Goal: Information Seeking & Learning: Learn about a topic

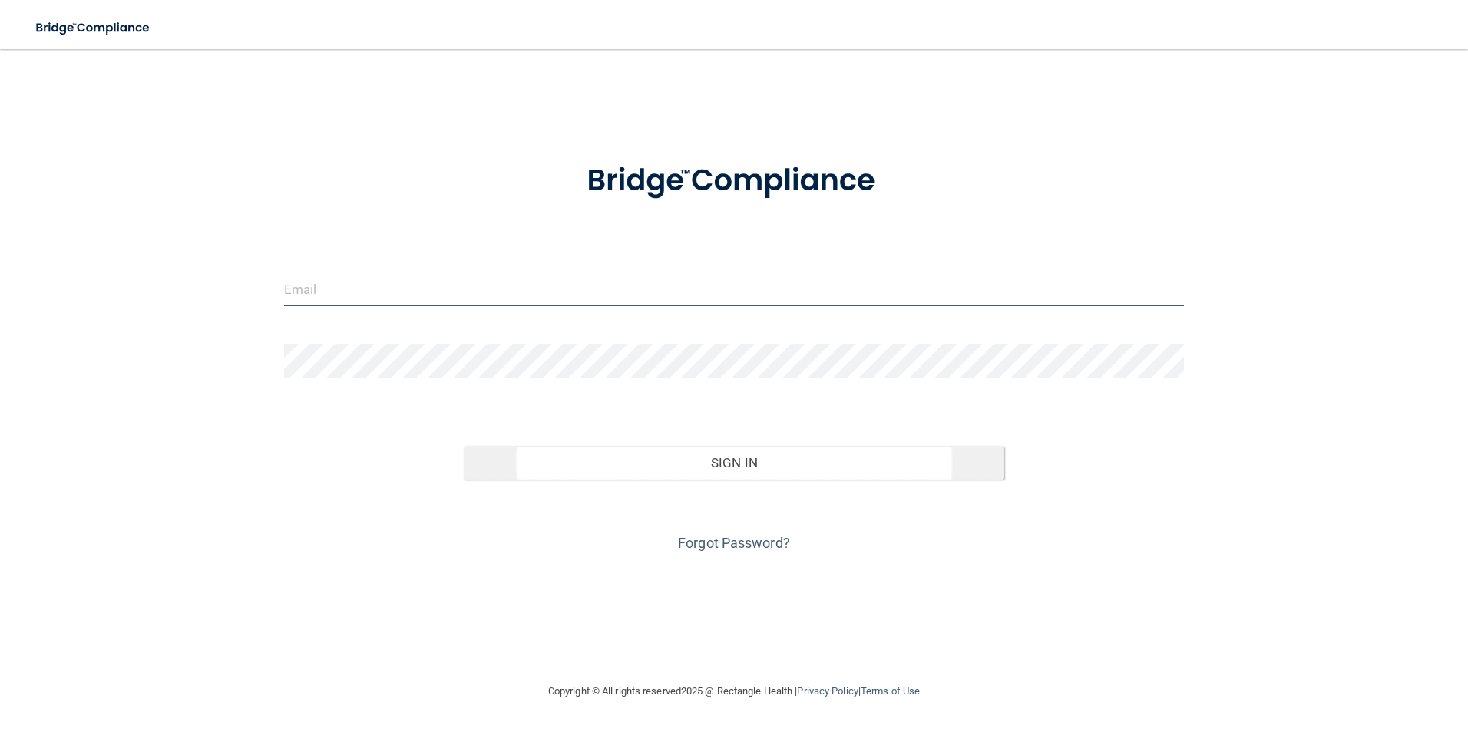
type input "[EMAIL_ADDRESS][DOMAIN_NAME]"
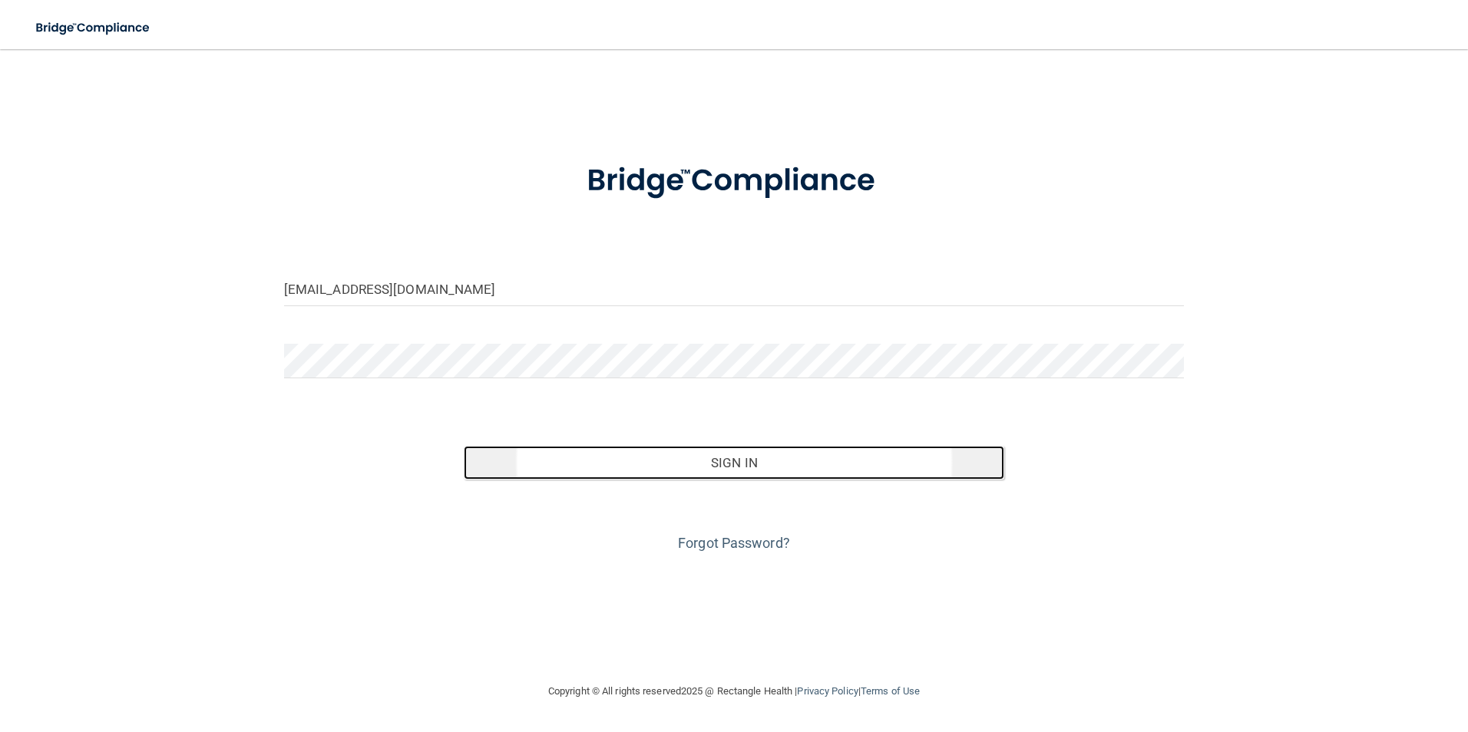
click at [677, 468] on button "Sign In" at bounding box center [734, 463] width 540 height 34
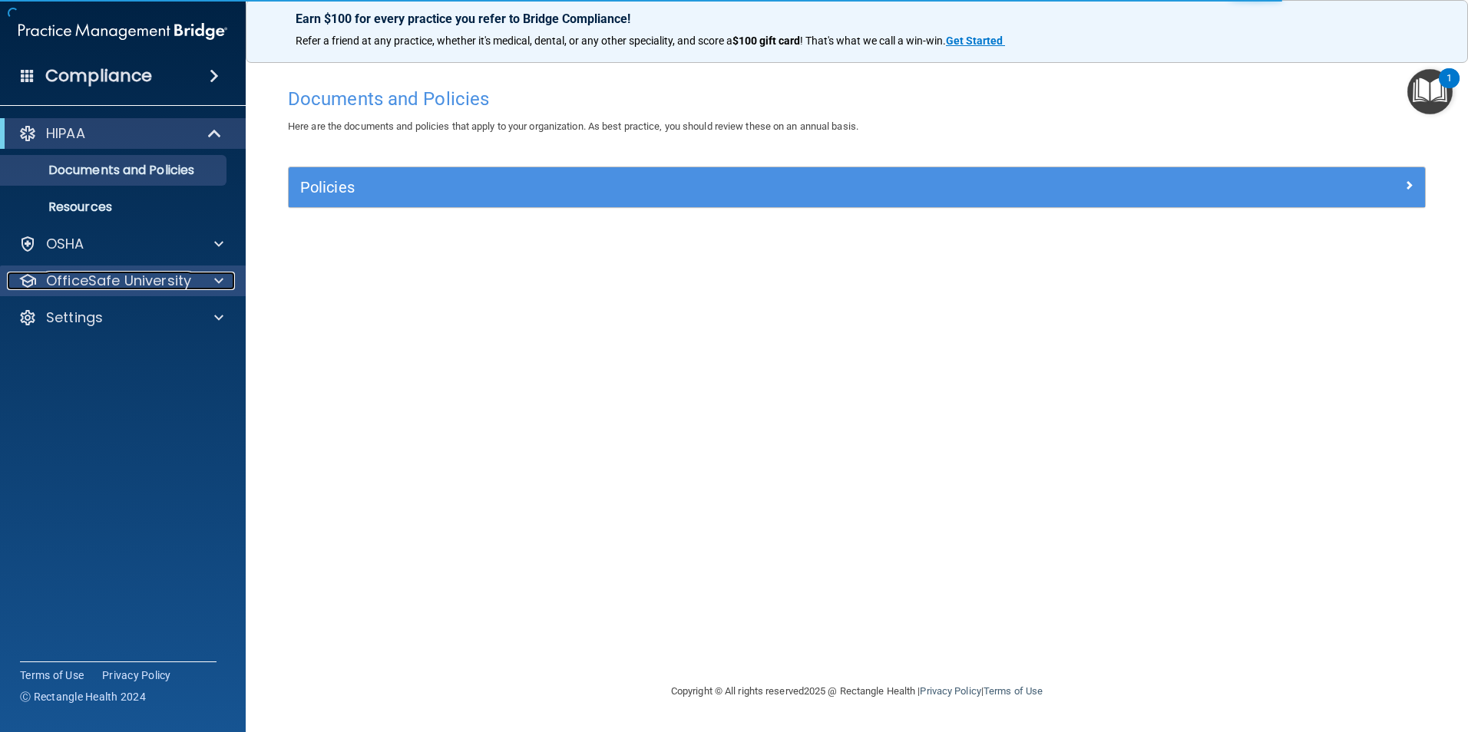
click at [129, 283] on p "OfficeSafe University" at bounding box center [118, 281] width 145 height 18
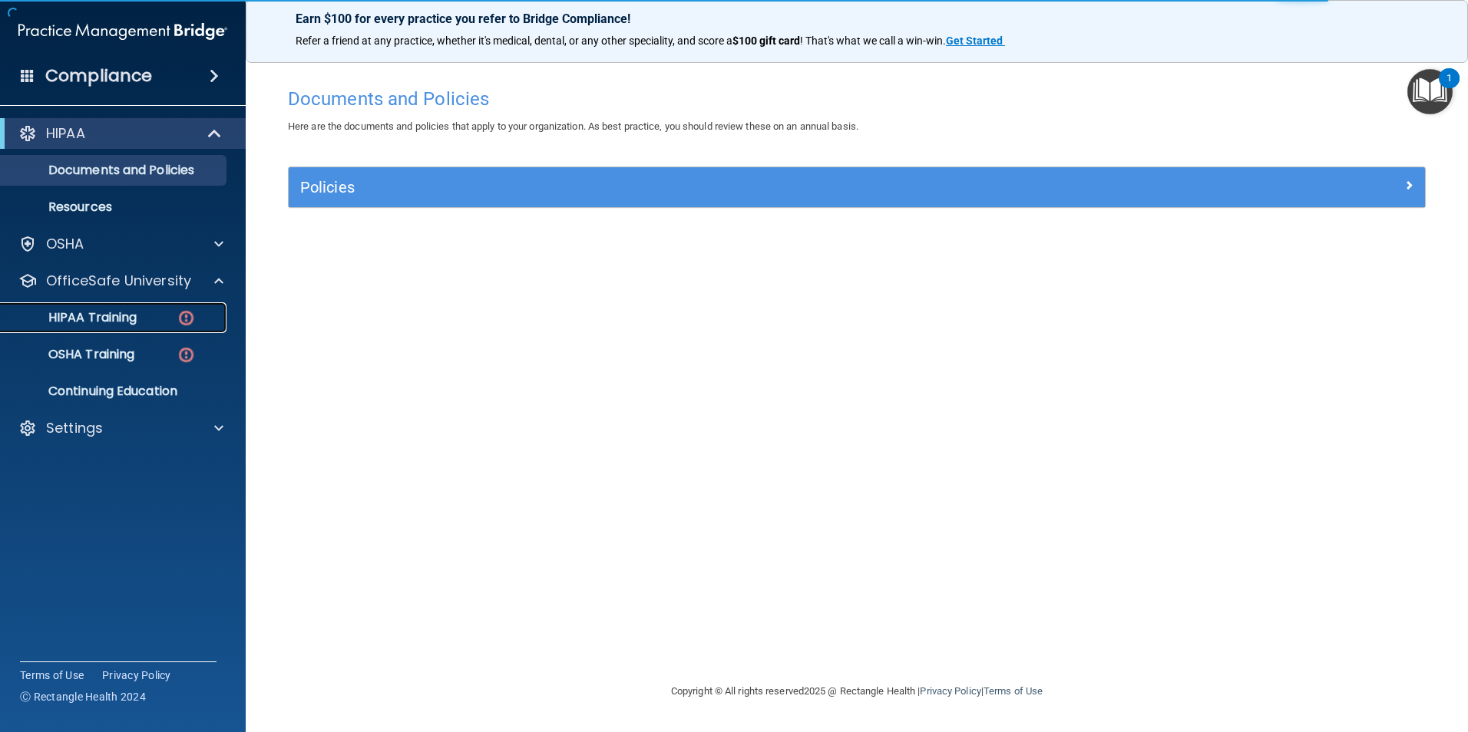
click at [118, 315] on p "HIPAA Training" at bounding box center [73, 317] width 127 height 15
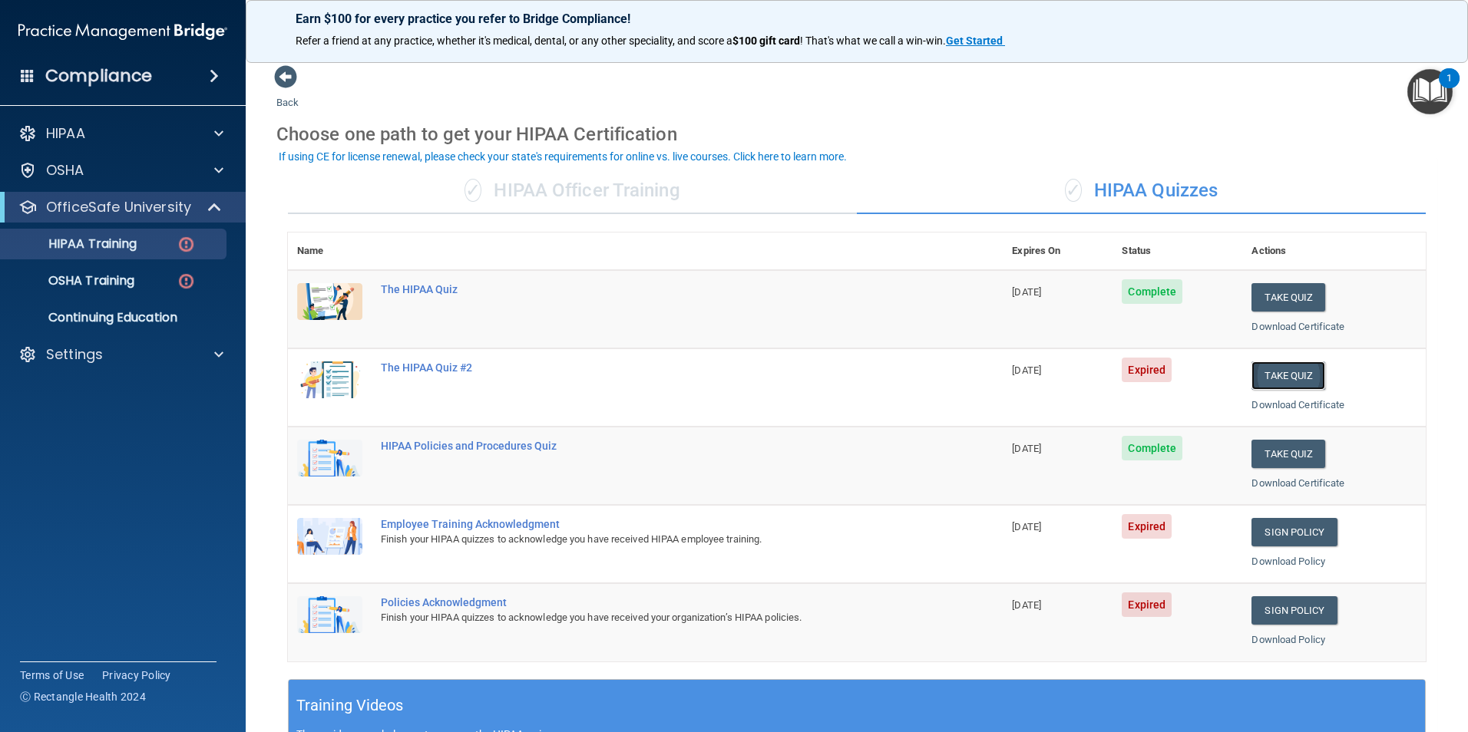
click at [1267, 369] on button "Take Quiz" at bounding box center [1288, 376] width 74 height 28
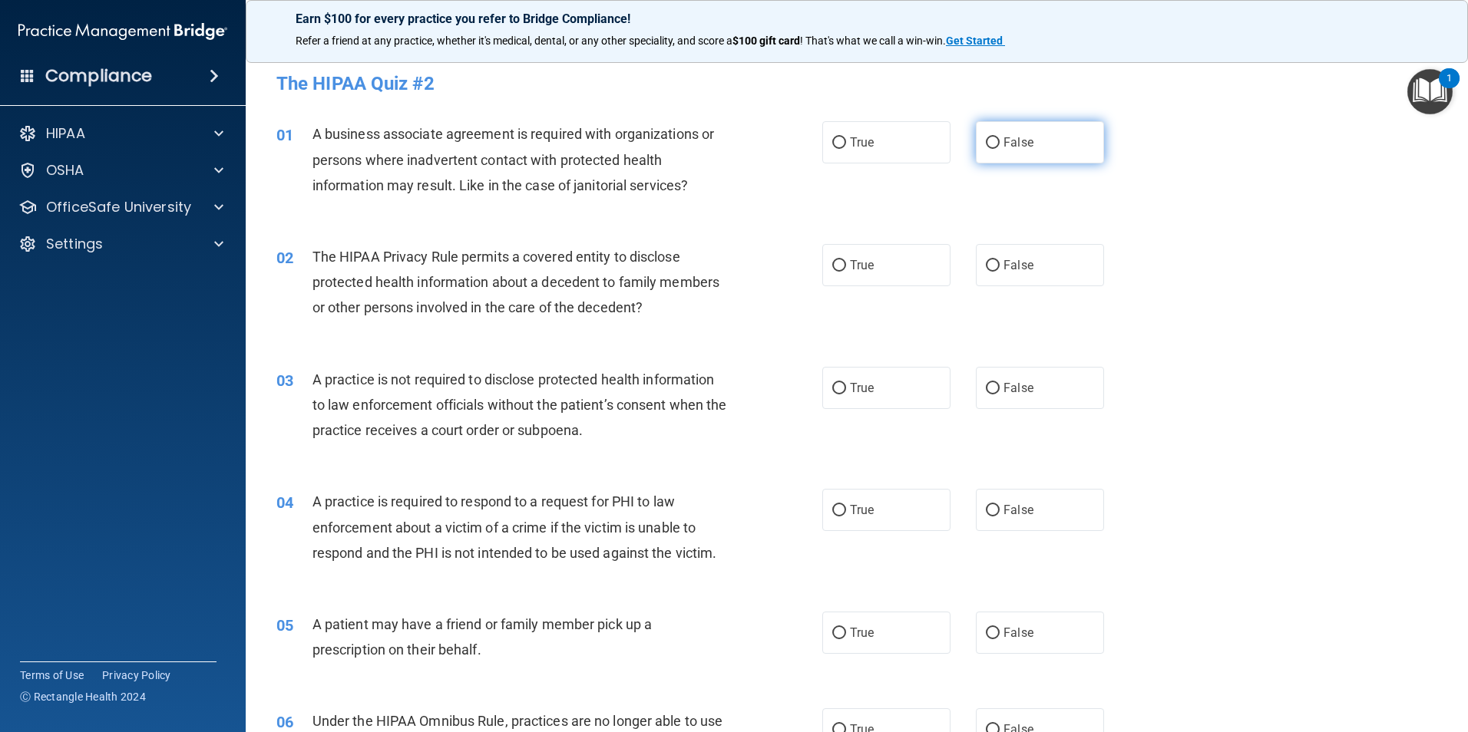
click at [986, 144] on input "False" at bounding box center [993, 143] width 14 height 12
radio input "true"
click at [838, 264] on input "True" at bounding box center [839, 266] width 14 height 12
radio input "true"
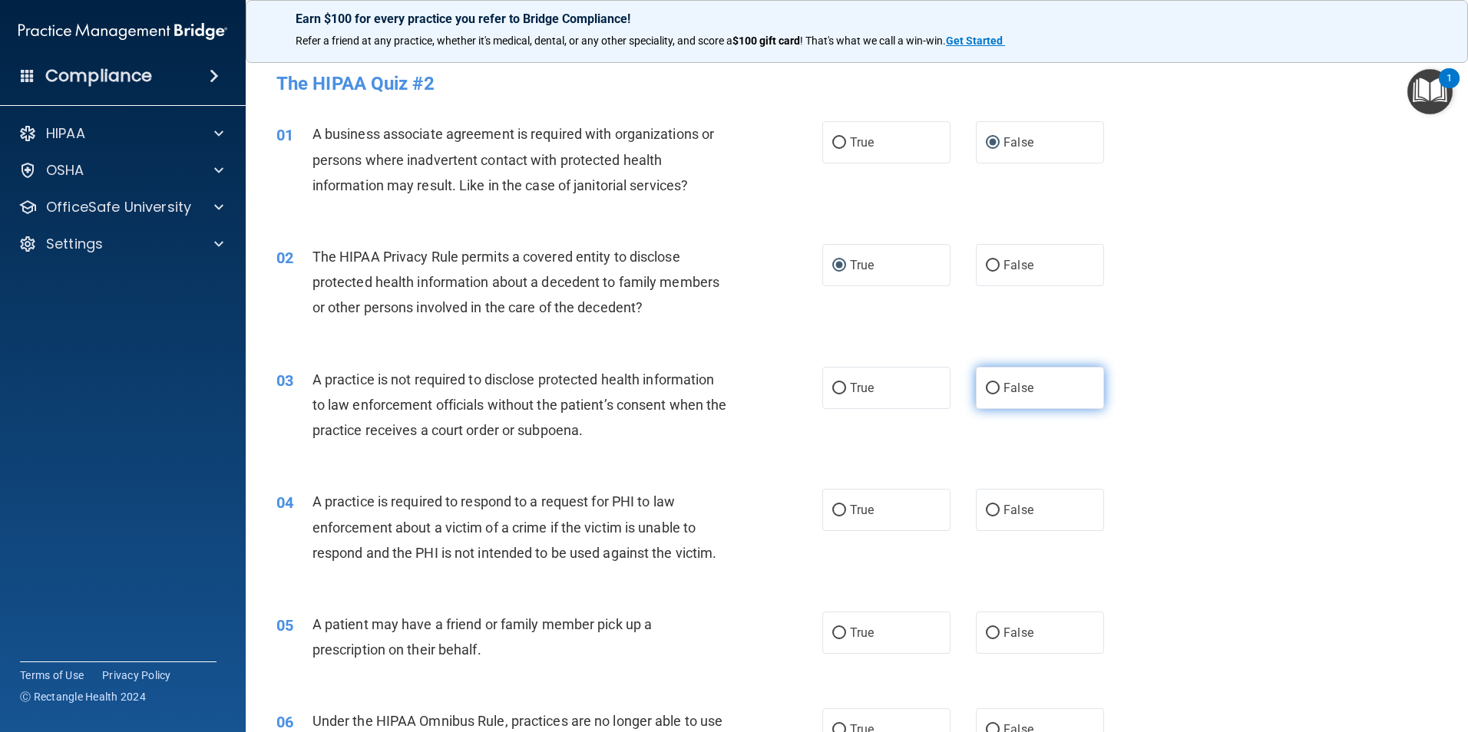
click at [986, 388] on input "False" at bounding box center [993, 389] width 14 height 12
radio input "true"
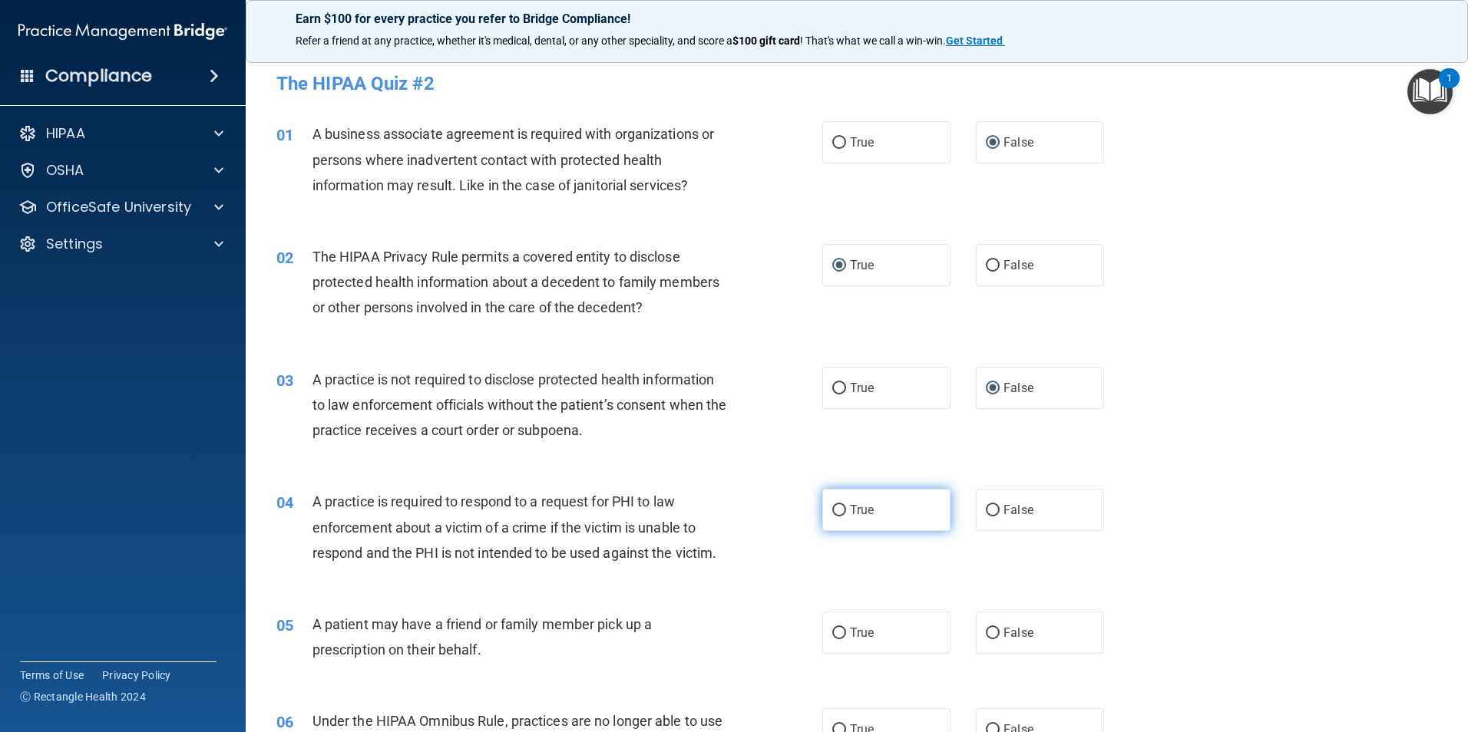
click at [832, 517] on input "True" at bounding box center [839, 511] width 14 height 12
radio input "true"
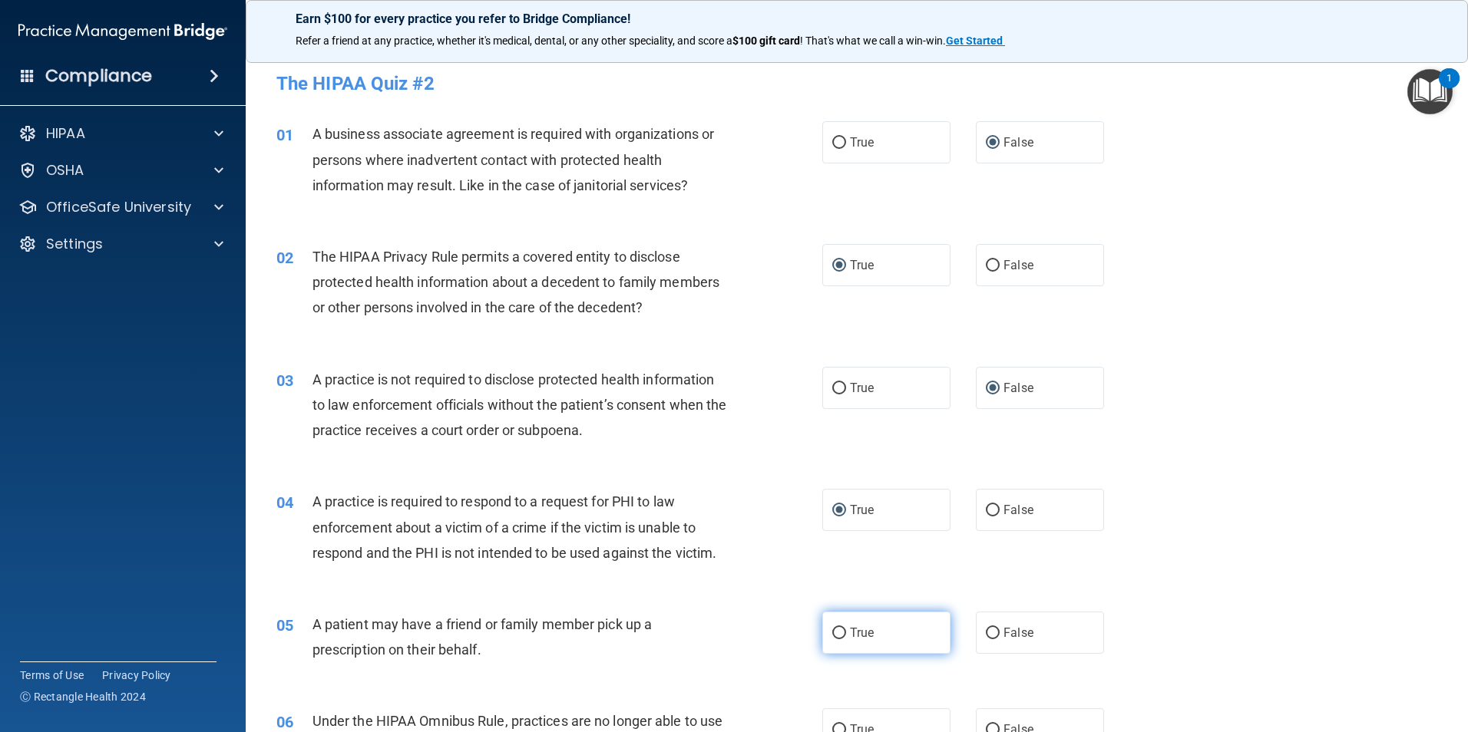
click at [833, 632] on input "True" at bounding box center [839, 634] width 14 height 12
radio input "true"
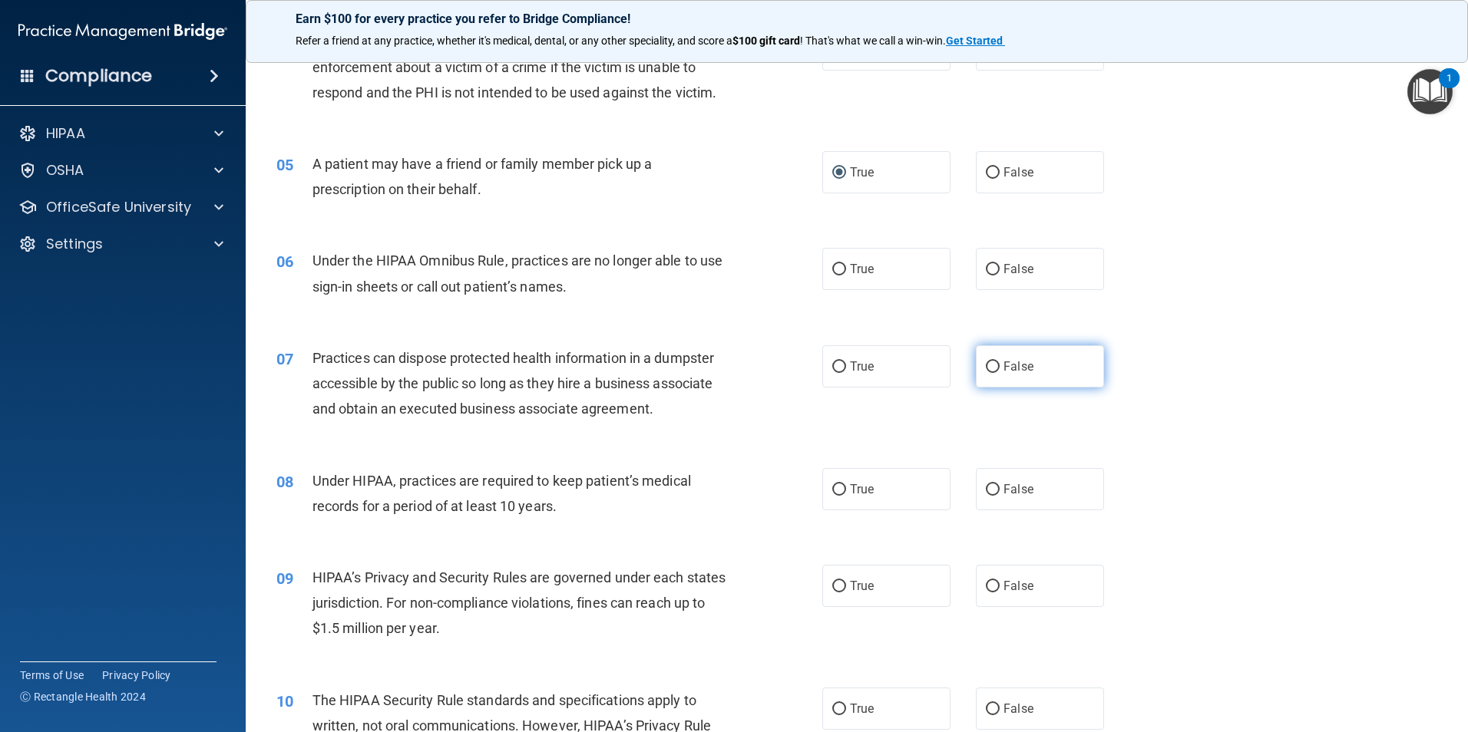
scroll to position [537, 0]
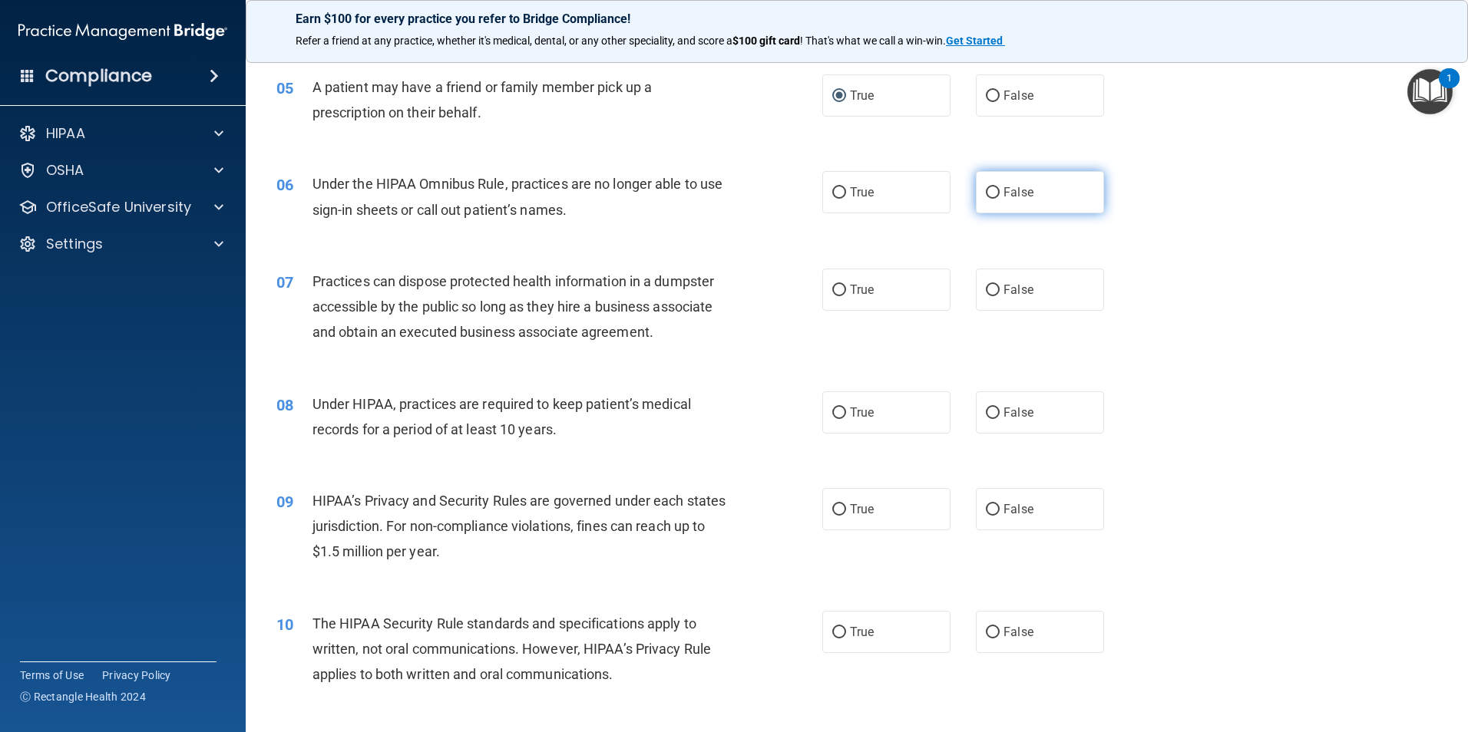
click at [993, 191] on label "False" at bounding box center [1040, 192] width 128 height 42
click at [993, 191] on input "False" at bounding box center [993, 193] width 14 height 12
radio input "true"
click at [988, 289] on input "False" at bounding box center [993, 291] width 14 height 12
radio input "true"
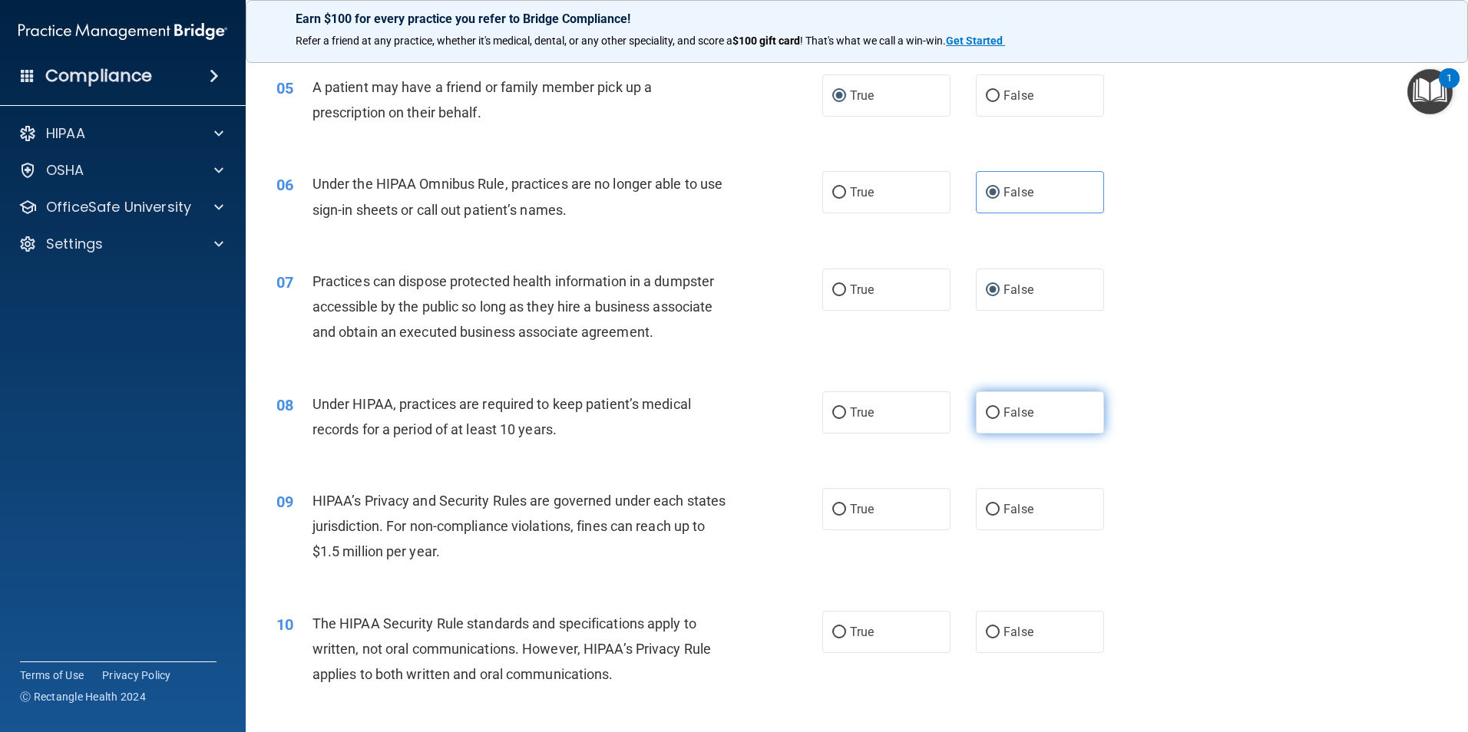
drag, startPoint x: 983, startPoint y: 411, endPoint x: 976, endPoint y: 427, distance: 16.8
click at [986, 414] on input "False" at bounding box center [993, 414] width 14 height 12
radio input "true"
click at [988, 505] on input "False" at bounding box center [993, 510] width 14 height 12
radio input "true"
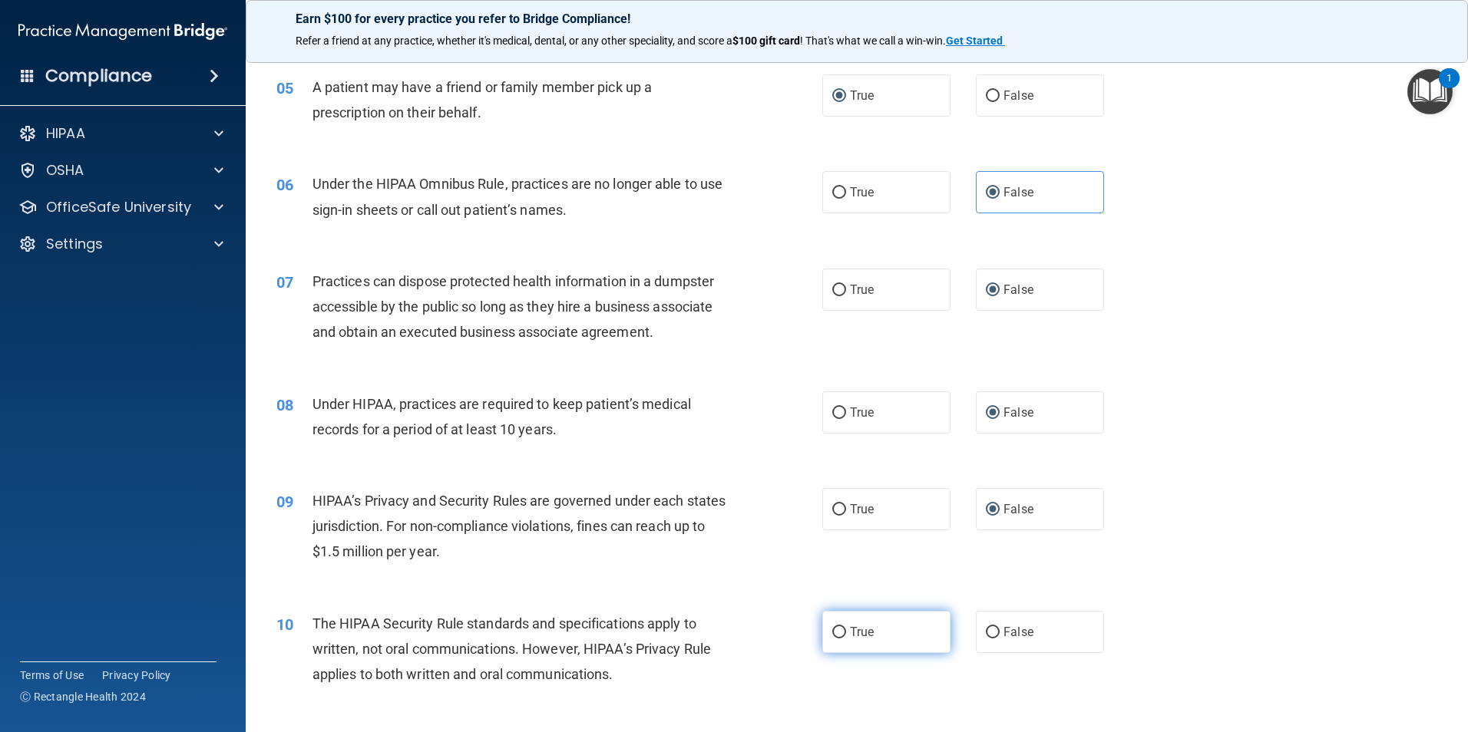
click at [836, 638] on input "True" at bounding box center [839, 633] width 14 height 12
radio input "true"
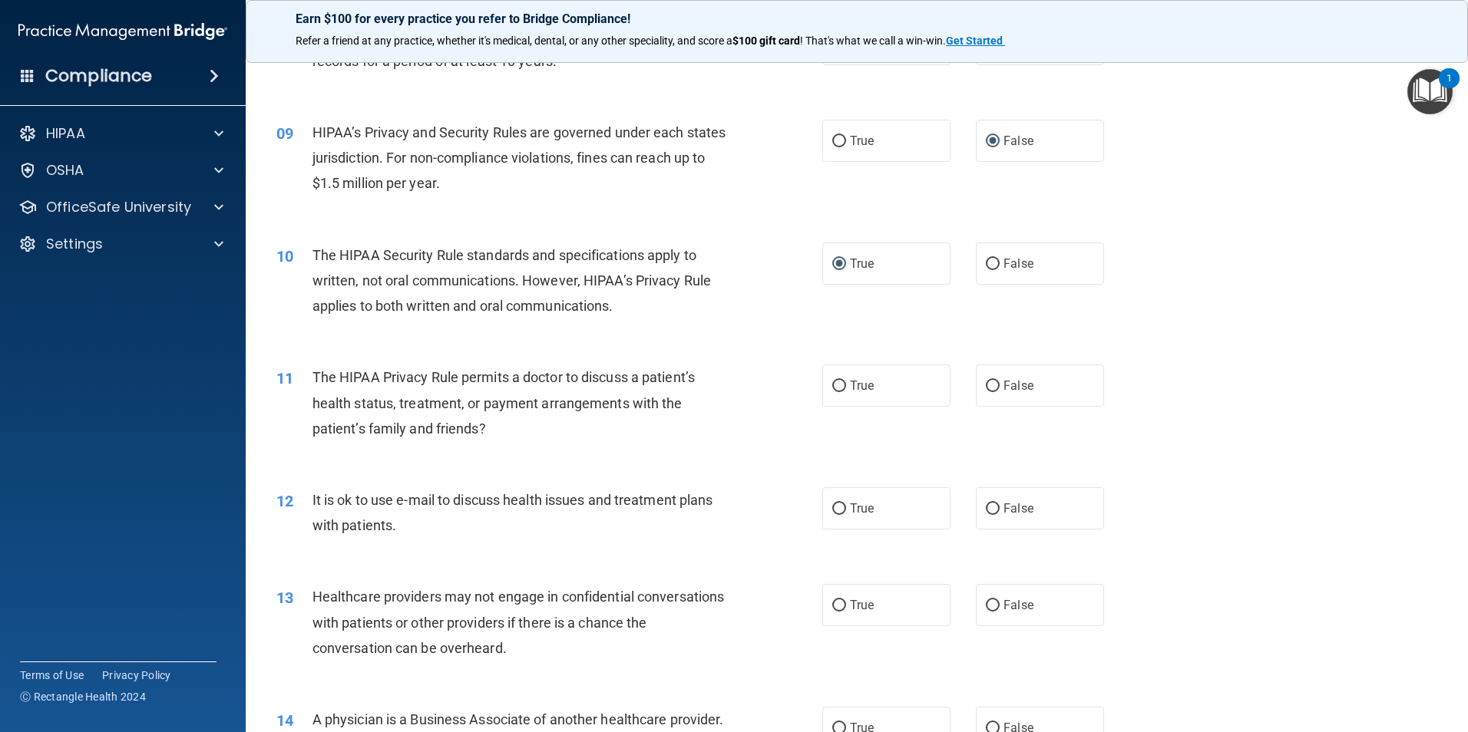
scroll to position [921, 0]
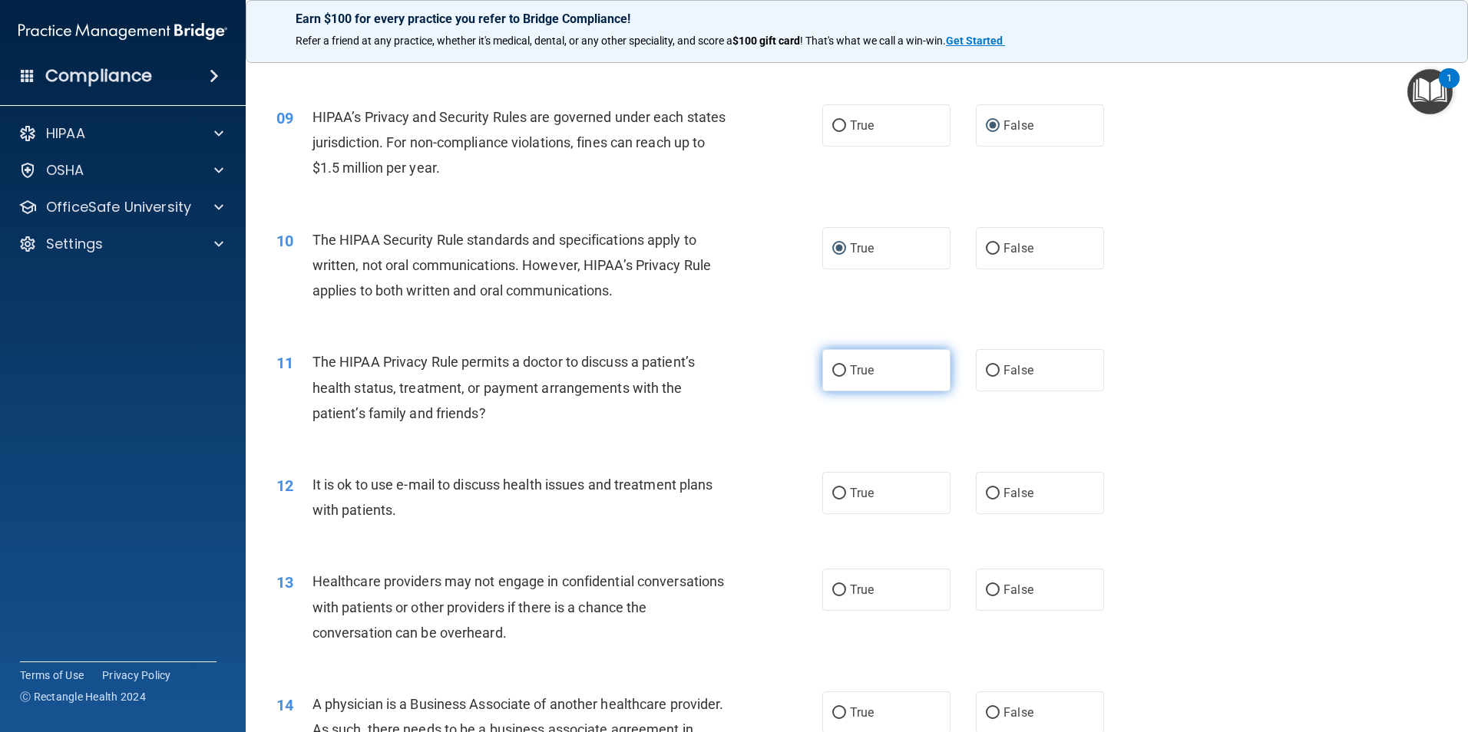
drag, startPoint x: 830, startPoint y: 375, endPoint x: 920, endPoint y: 366, distance: 91.0
click at [832, 375] on input "True" at bounding box center [839, 371] width 14 height 12
radio input "true"
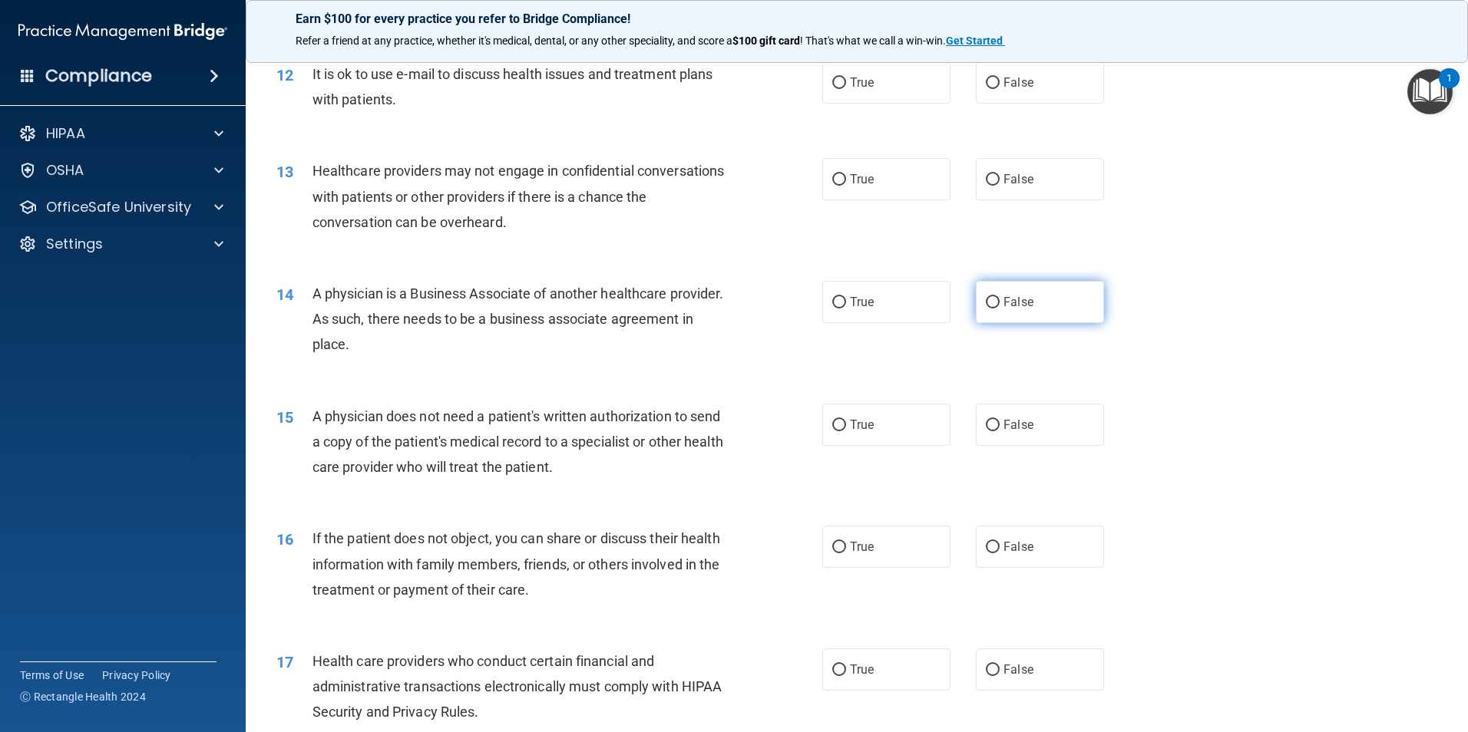
scroll to position [1305, 0]
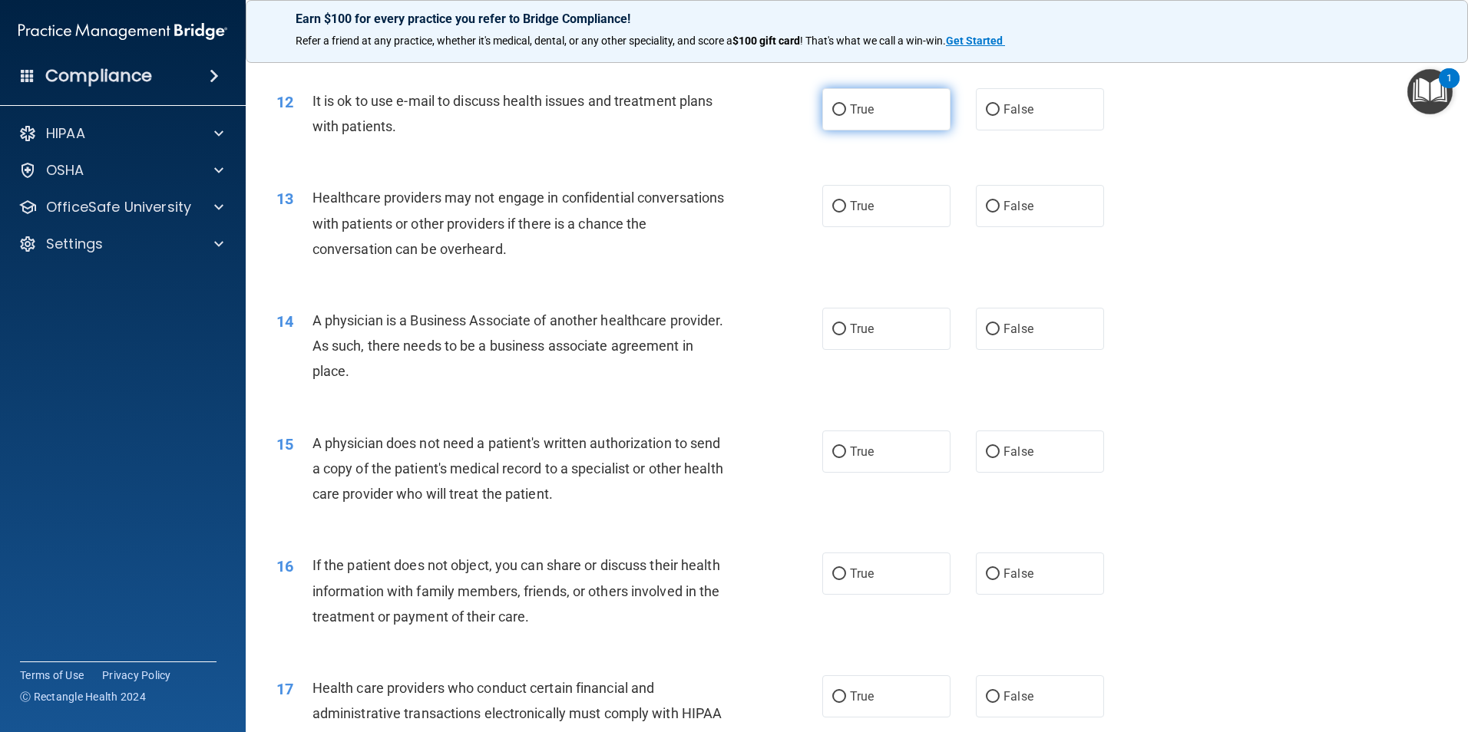
click at [832, 114] on input "True" at bounding box center [839, 110] width 14 height 12
radio input "true"
click at [979, 200] on label "False" at bounding box center [1040, 206] width 128 height 42
click at [986, 201] on input "False" at bounding box center [993, 207] width 14 height 12
radio input "true"
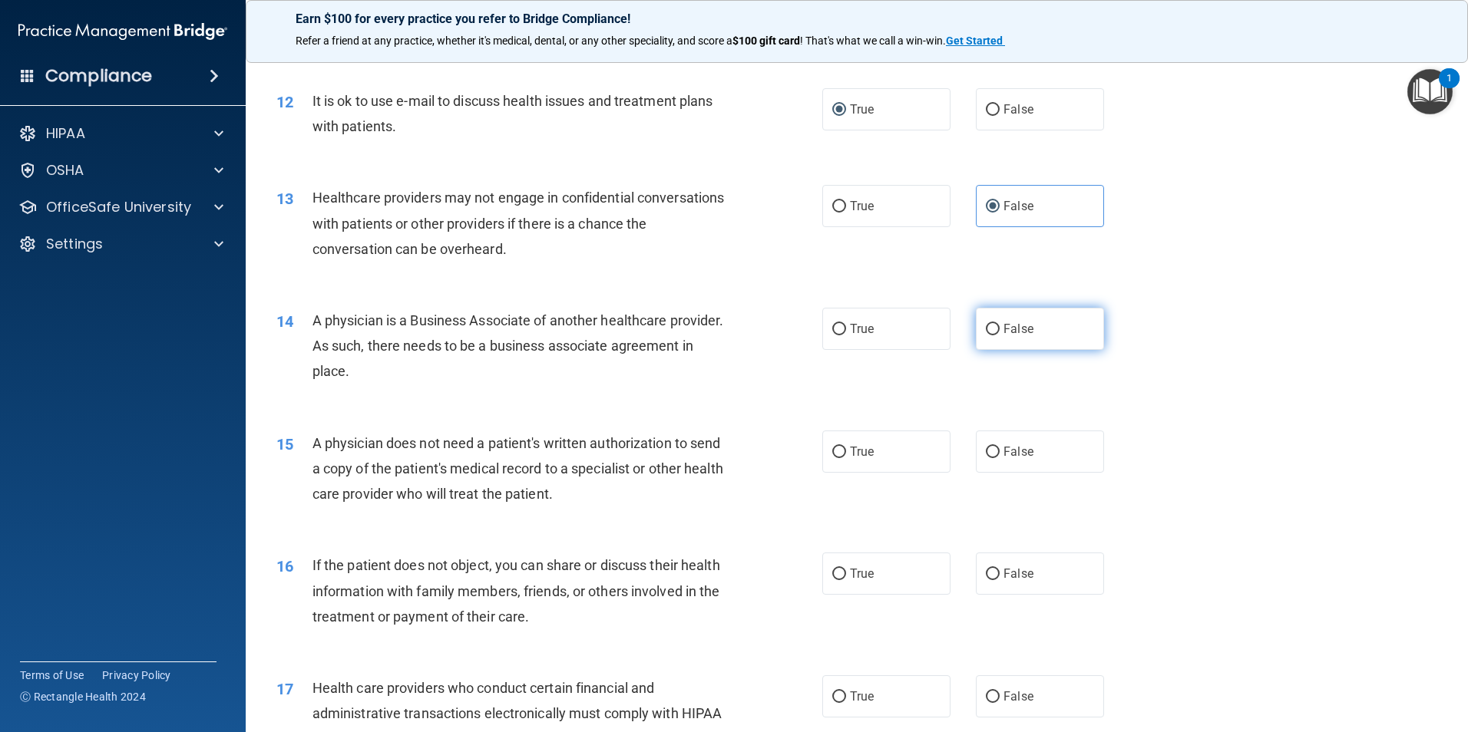
click at [986, 332] on input "False" at bounding box center [993, 330] width 14 height 12
radio input "true"
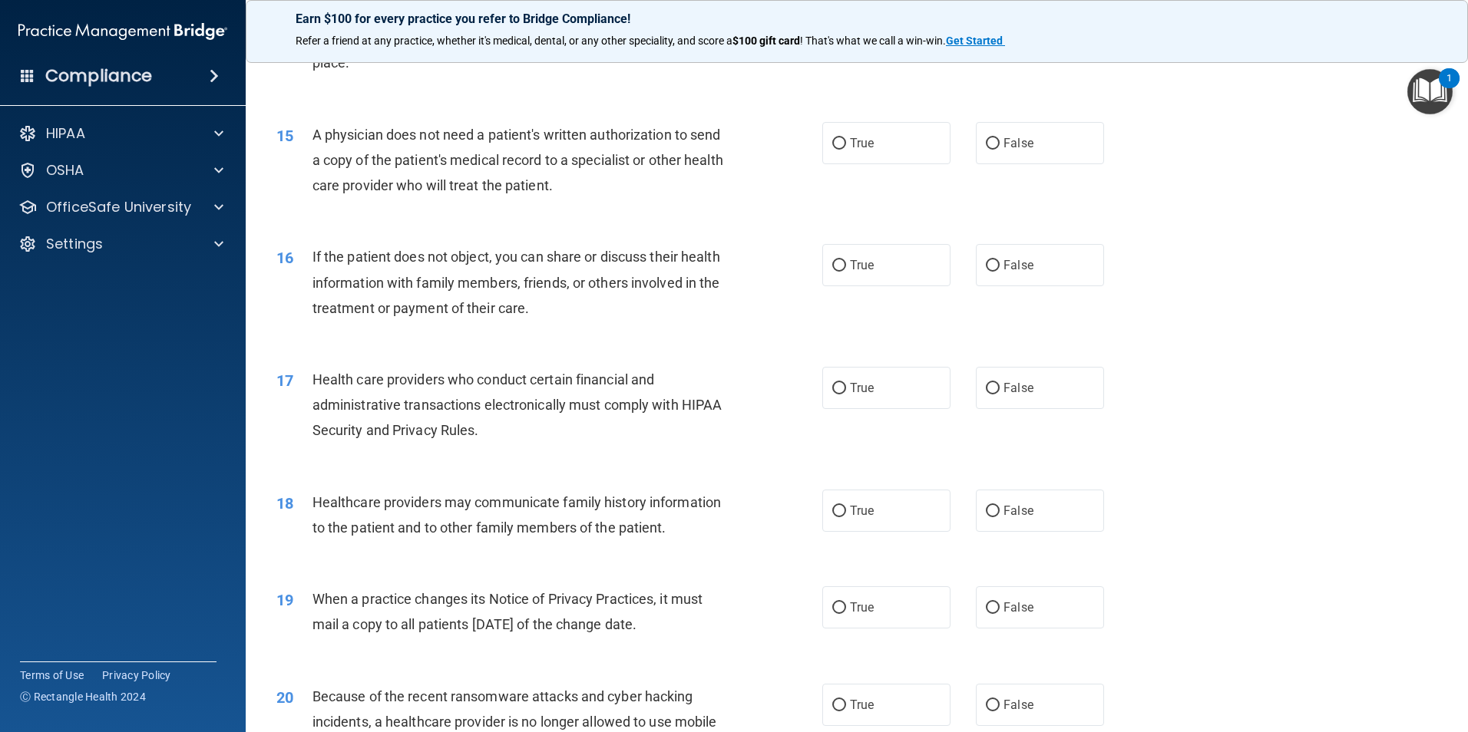
scroll to position [1612, 0]
drag, startPoint x: 829, startPoint y: 146, endPoint x: 837, endPoint y: 153, distance: 10.9
click at [832, 145] on input "True" at bounding box center [839, 146] width 14 height 12
radio input "true"
drag, startPoint x: 828, startPoint y: 266, endPoint x: 863, endPoint y: 359, distance: 99.1
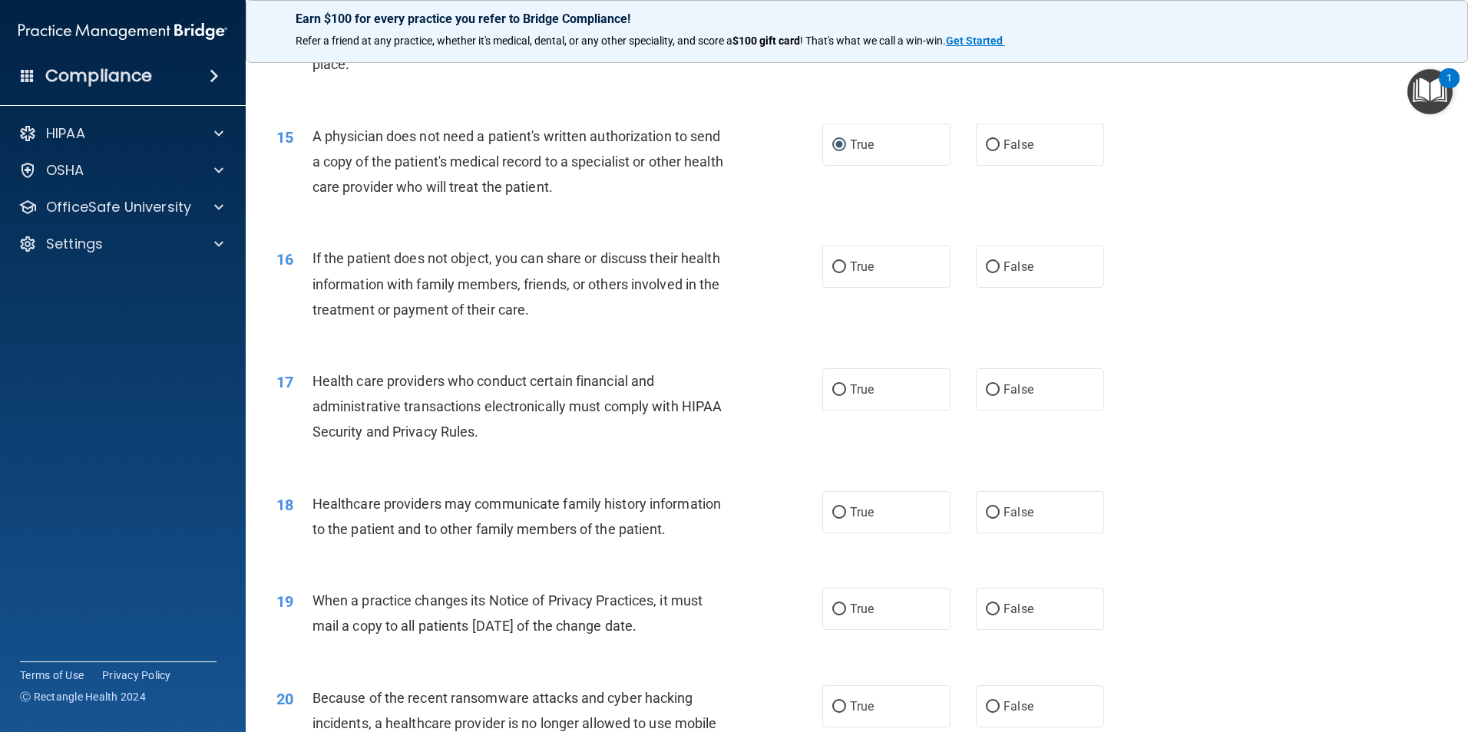
click at [832, 269] on input "True" at bounding box center [839, 268] width 14 height 12
radio input "true"
click at [835, 385] on input "True" at bounding box center [839, 391] width 14 height 12
radio input "true"
click at [986, 513] on input "False" at bounding box center [993, 513] width 14 height 12
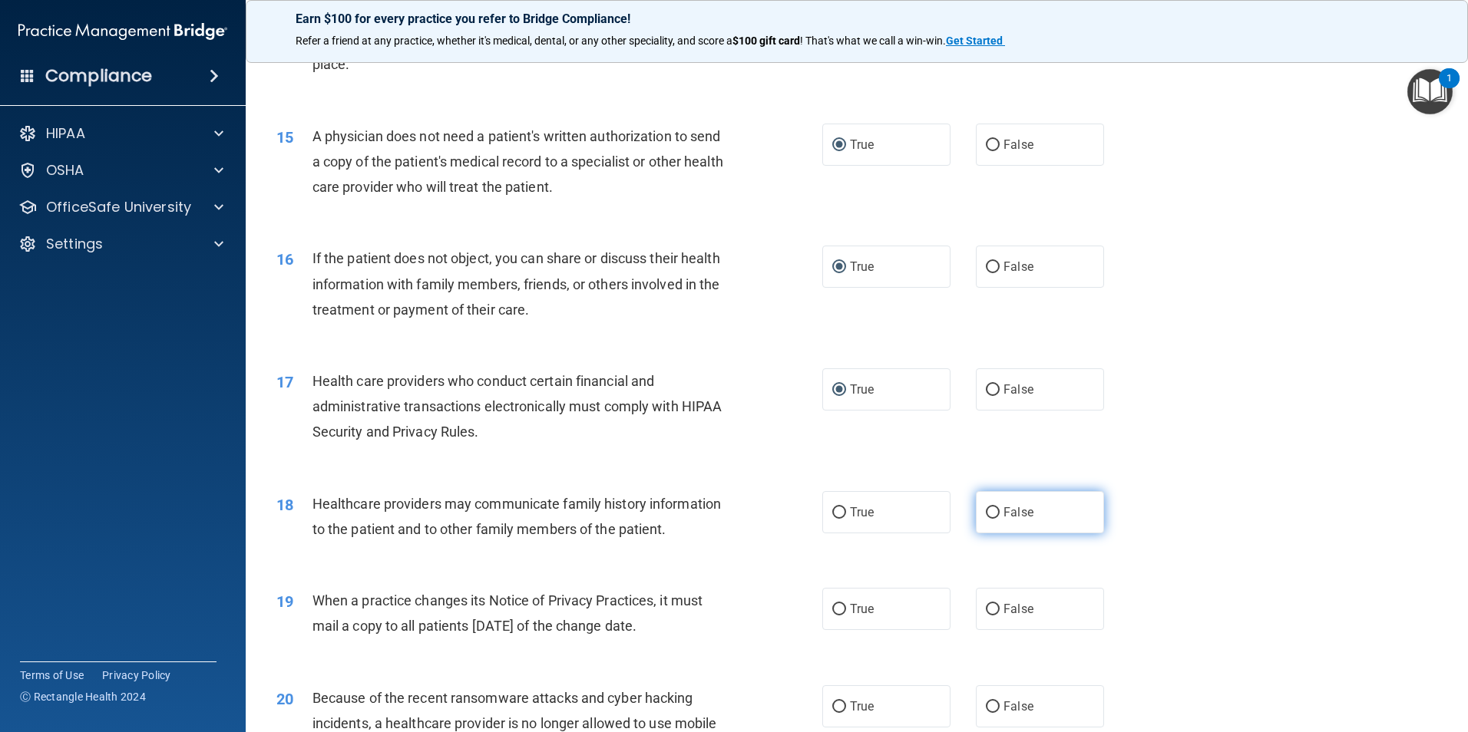
radio input "true"
click at [986, 608] on input "False" at bounding box center [993, 610] width 14 height 12
radio input "true"
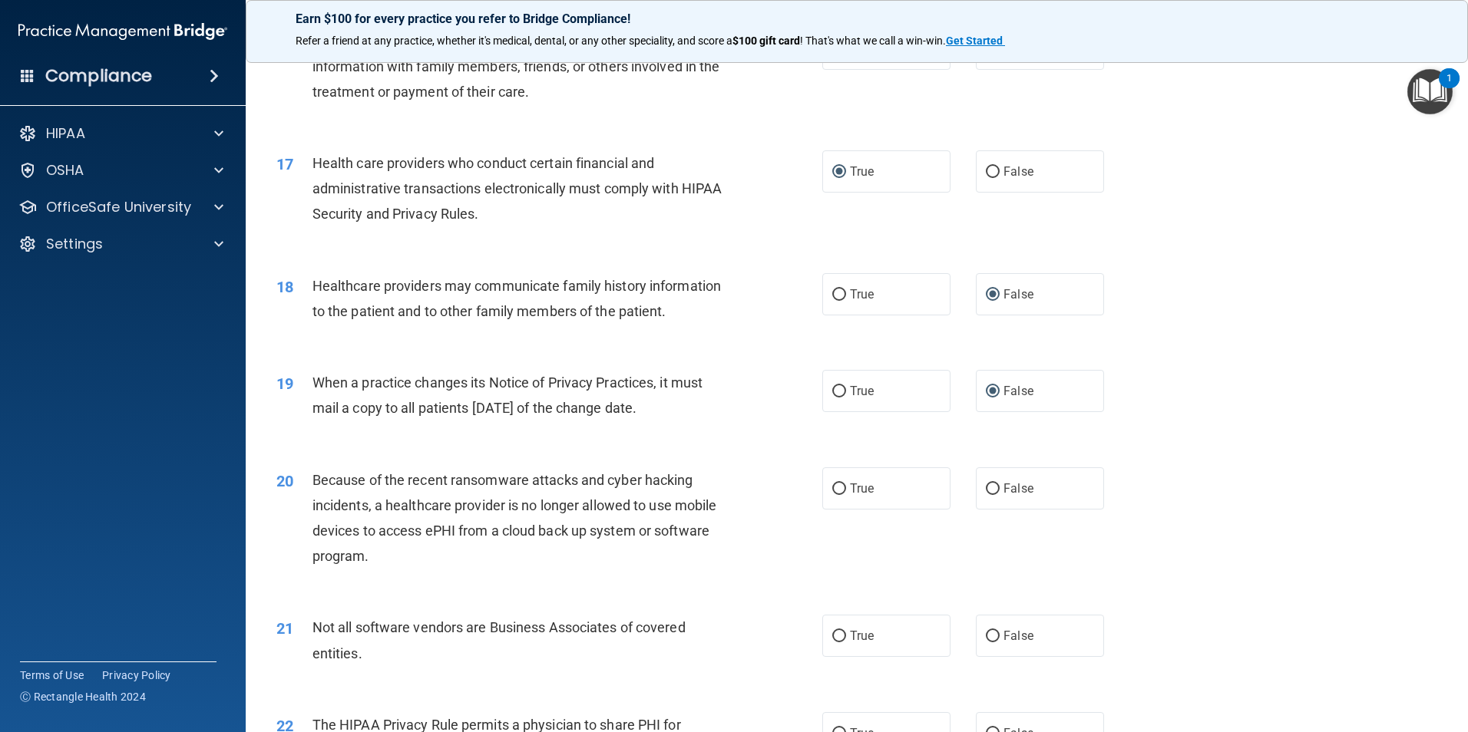
scroll to position [1996, 0]
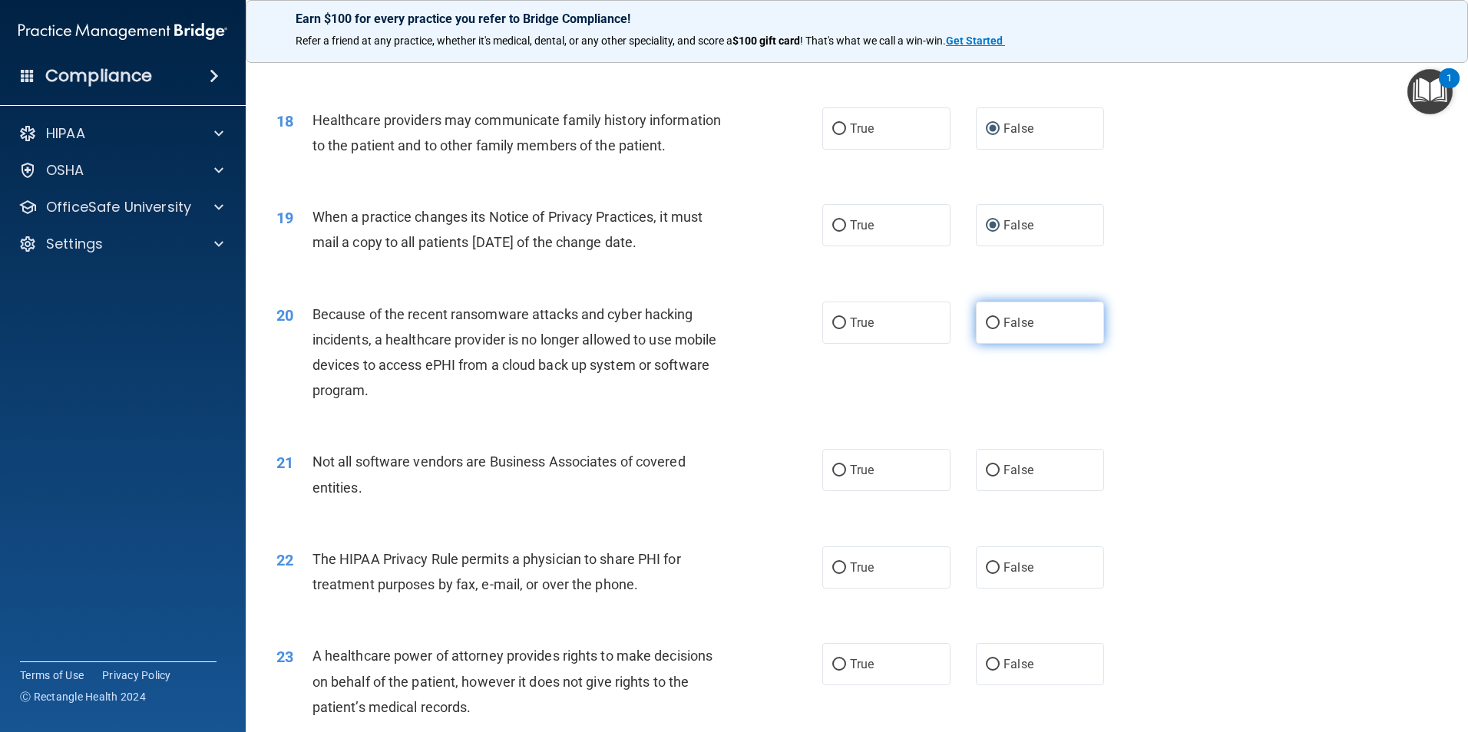
click at [993, 326] on label "False" at bounding box center [1040, 323] width 128 height 42
click at [993, 326] on input "False" at bounding box center [993, 324] width 14 height 12
radio input "true"
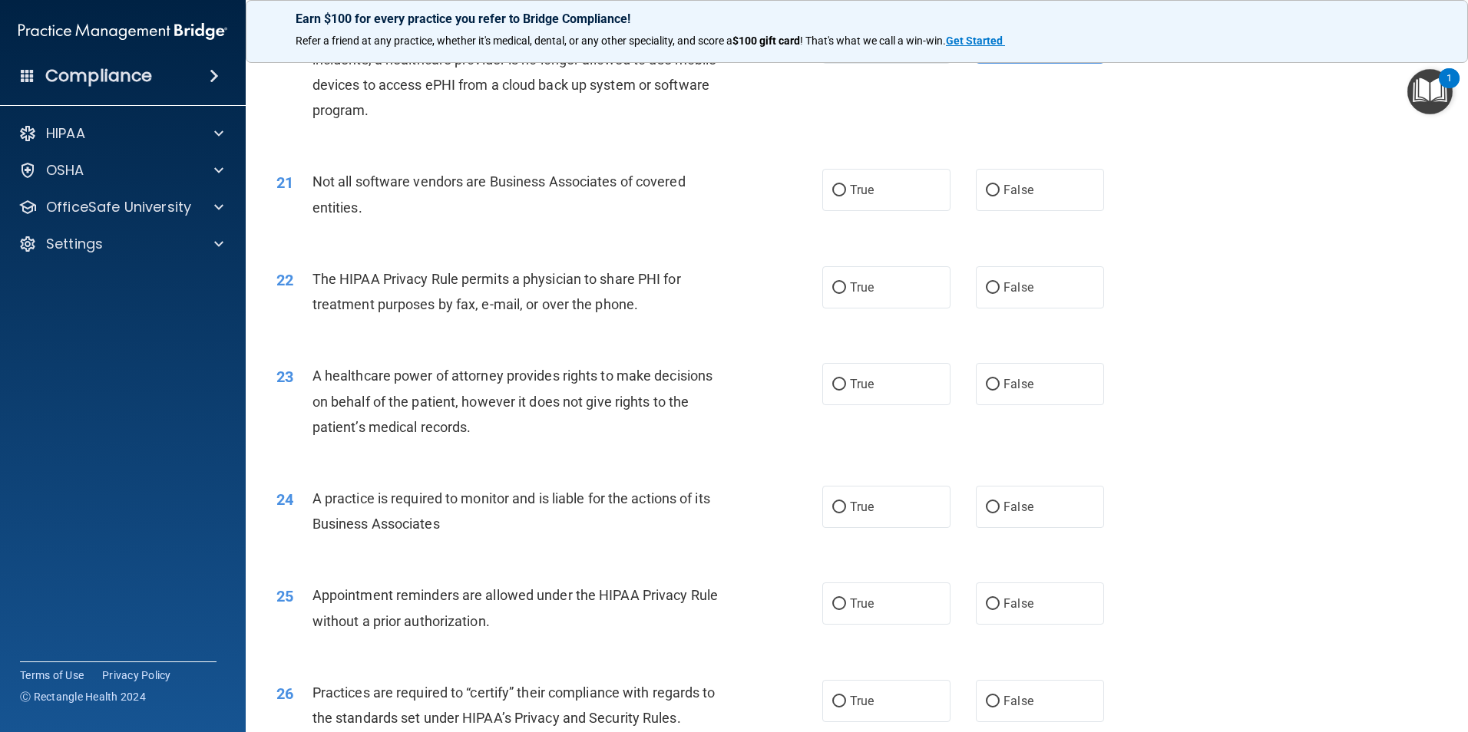
scroll to position [2303, 0]
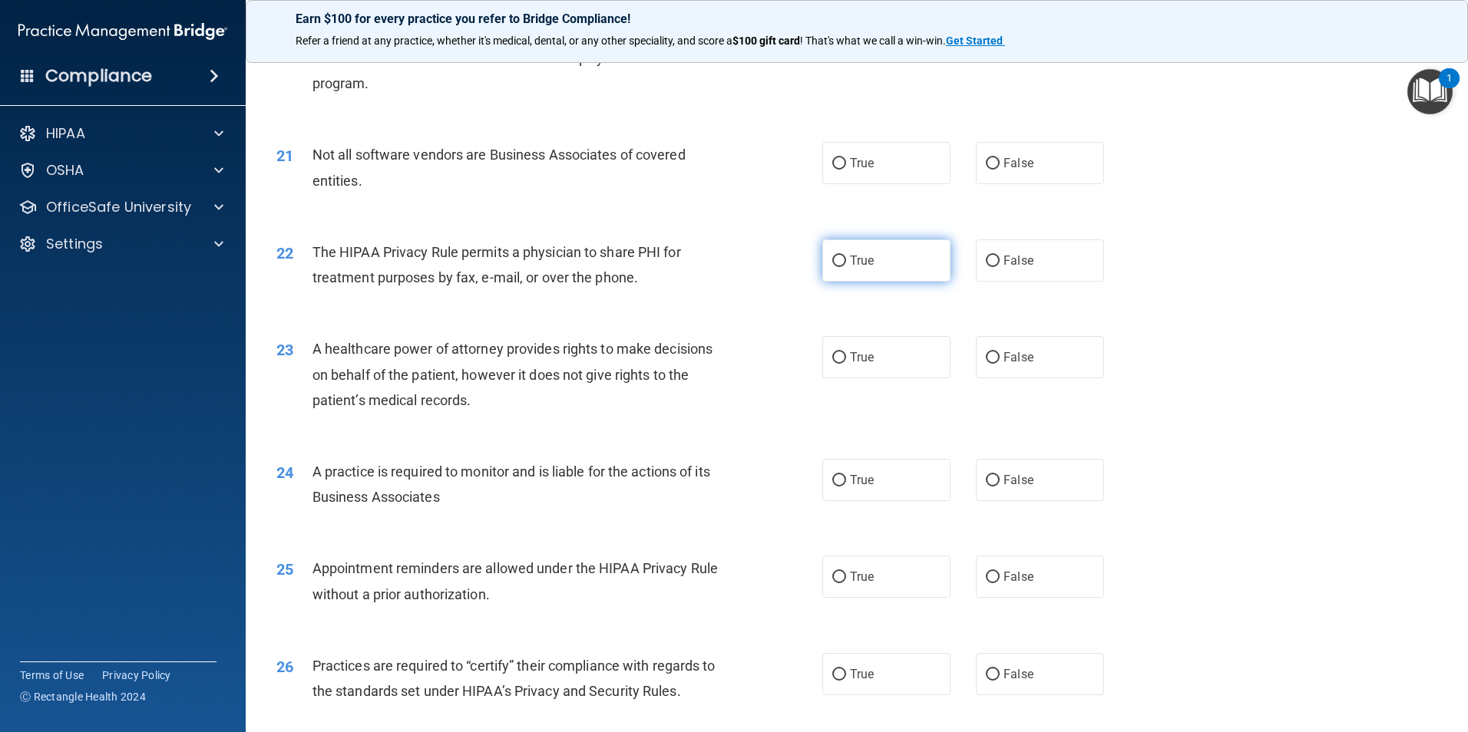
drag, startPoint x: 837, startPoint y: 165, endPoint x: 861, endPoint y: 264, distance: 101.8
click at [838, 169] on input "True" at bounding box center [839, 164] width 14 height 12
radio input "true"
click at [838, 260] on input "True" at bounding box center [839, 262] width 14 height 12
radio input "true"
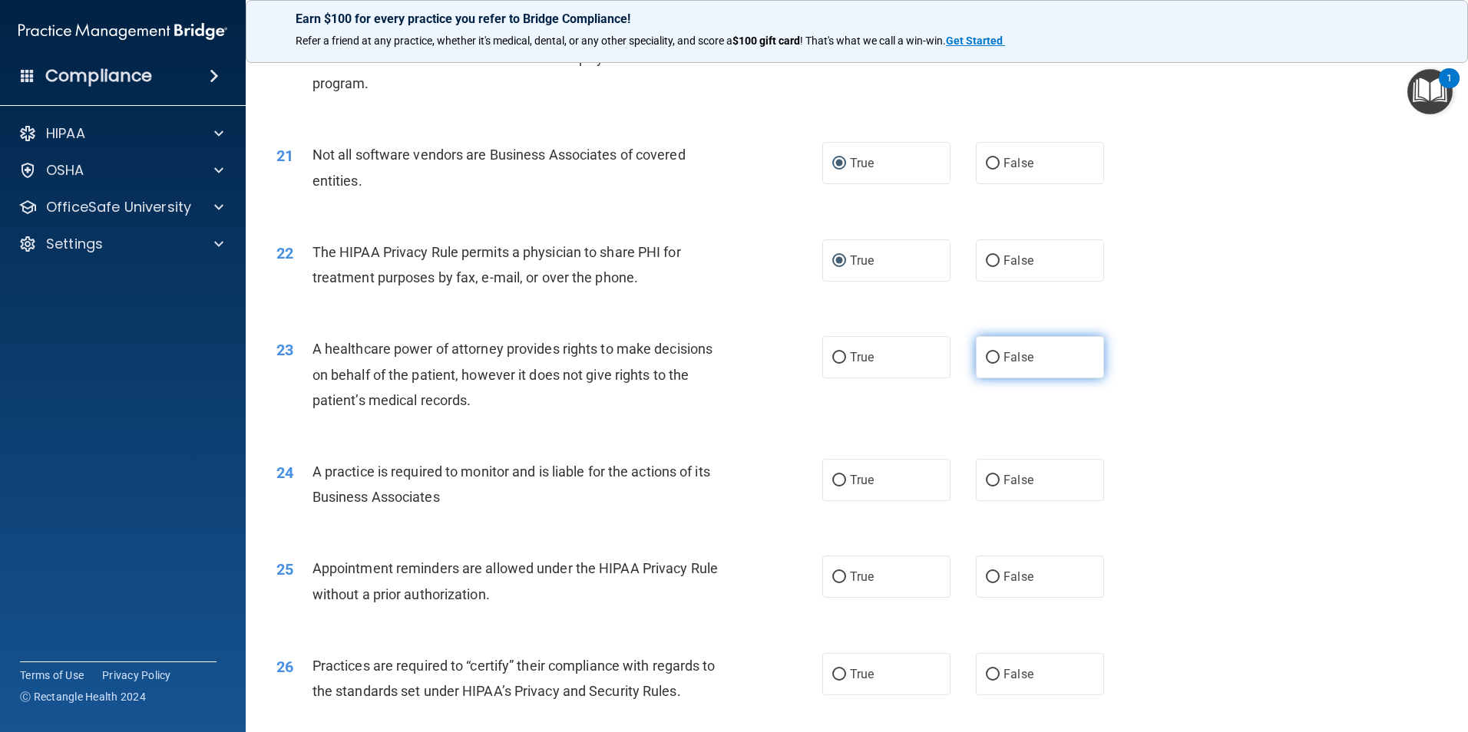
click at [986, 355] on input "False" at bounding box center [993, 358] width 14 height 12
radio input "true"
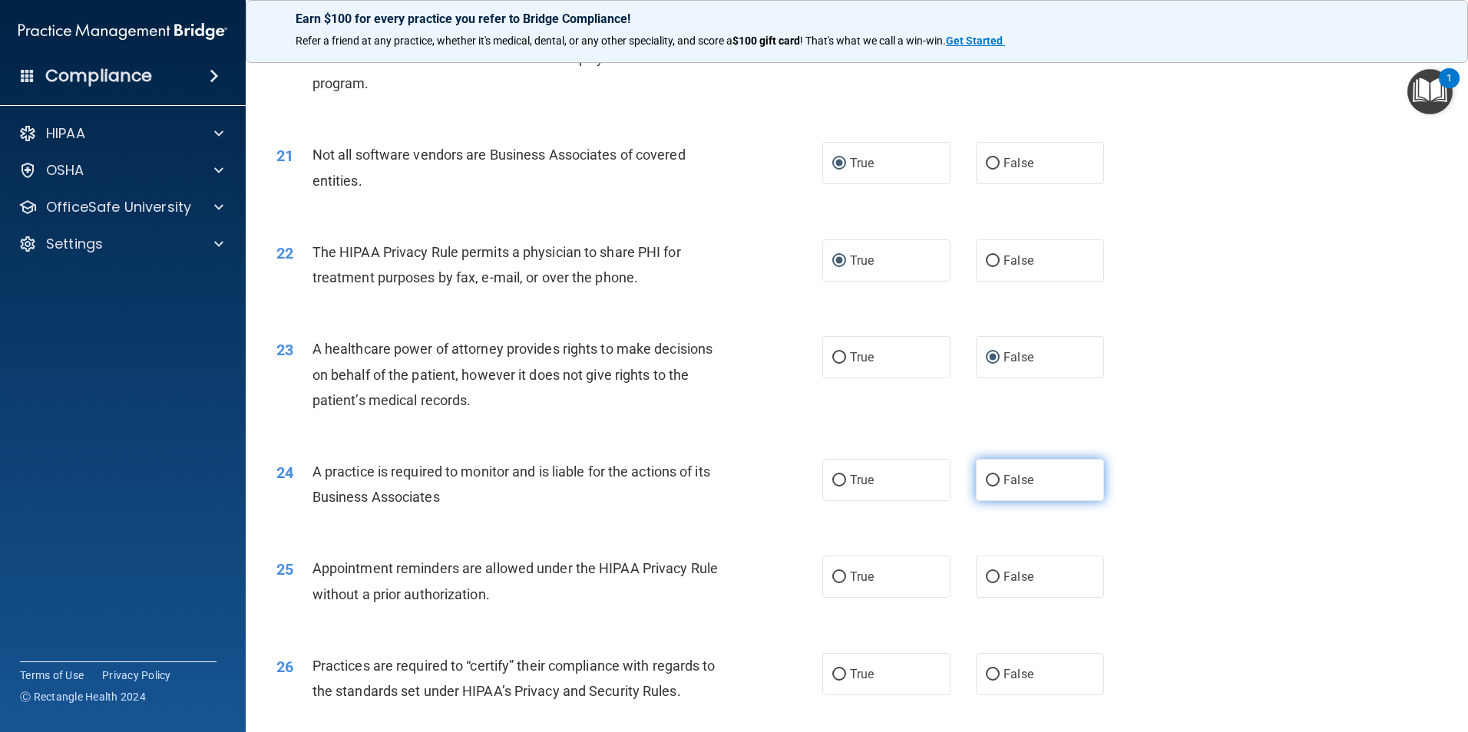
click at [986, 476] on input "False" at bounding box center [993, 481] width 14 height 12
radio input "true"
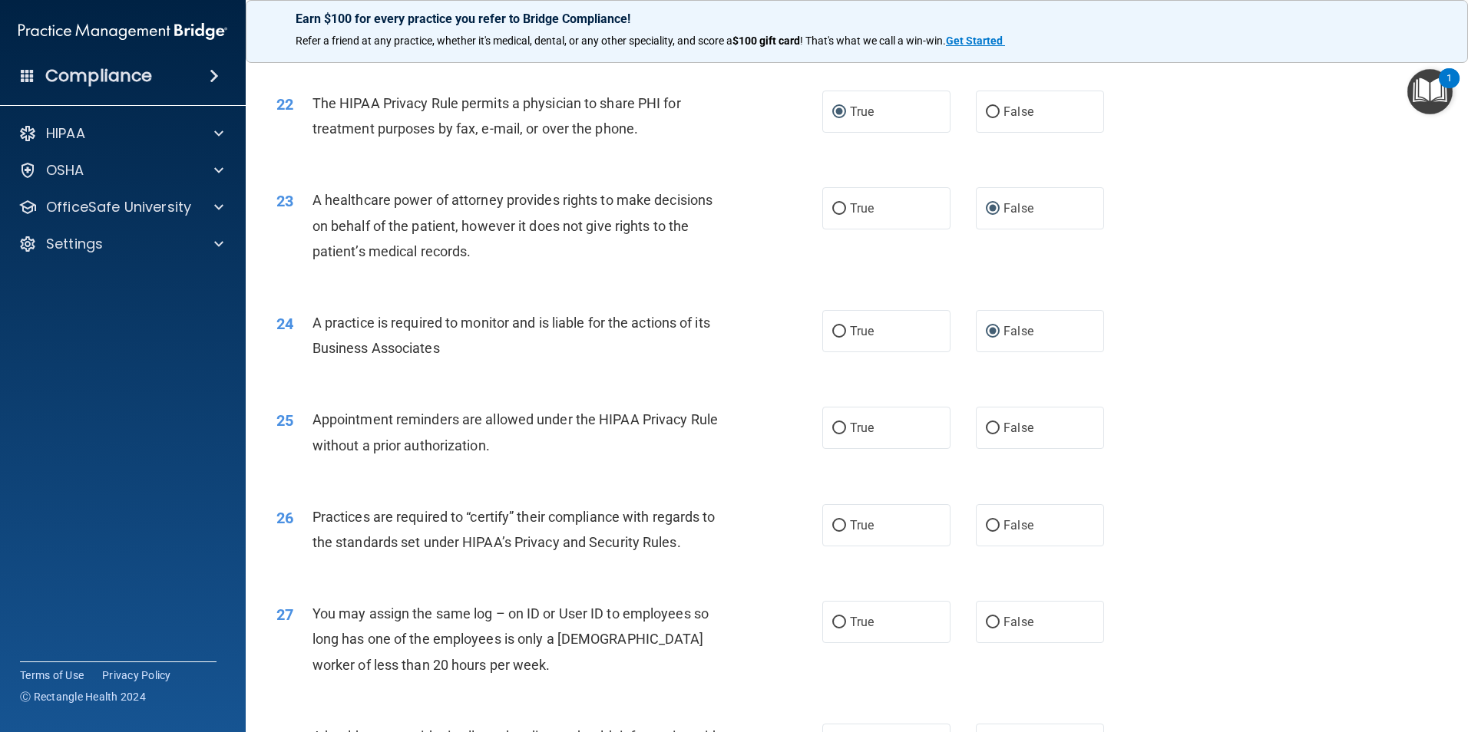
scroll to position [2456, 0]
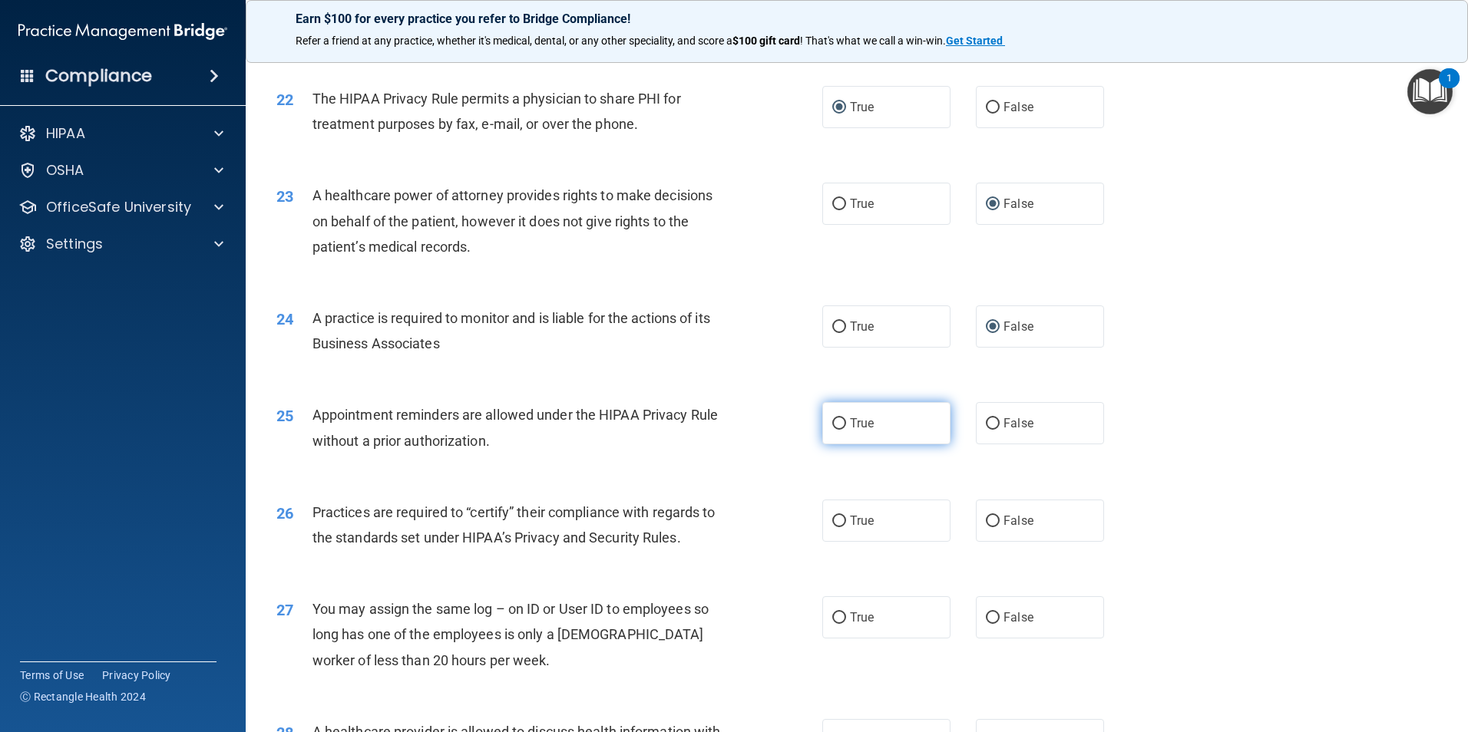
click at [840, 422] on input "True" at bounding box center [839, 424] width 14 height 12
radio input "true"
click at [986, 516] on input "False" at bounding box center [993, 522] width 14 height 12
radio input "true"
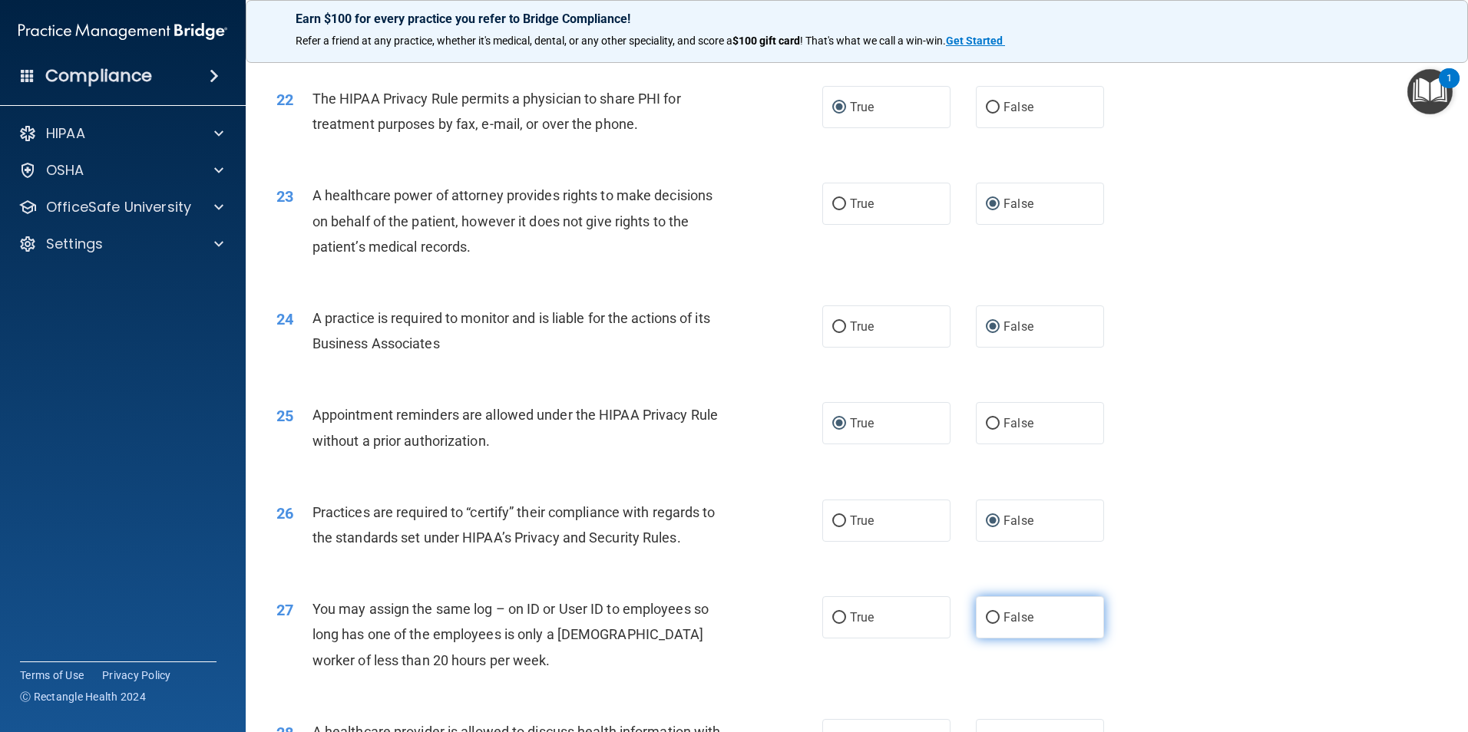
click at [986, 616] on input "False" at bounding box center [993, 619] width 14 height 12
radio input "true"
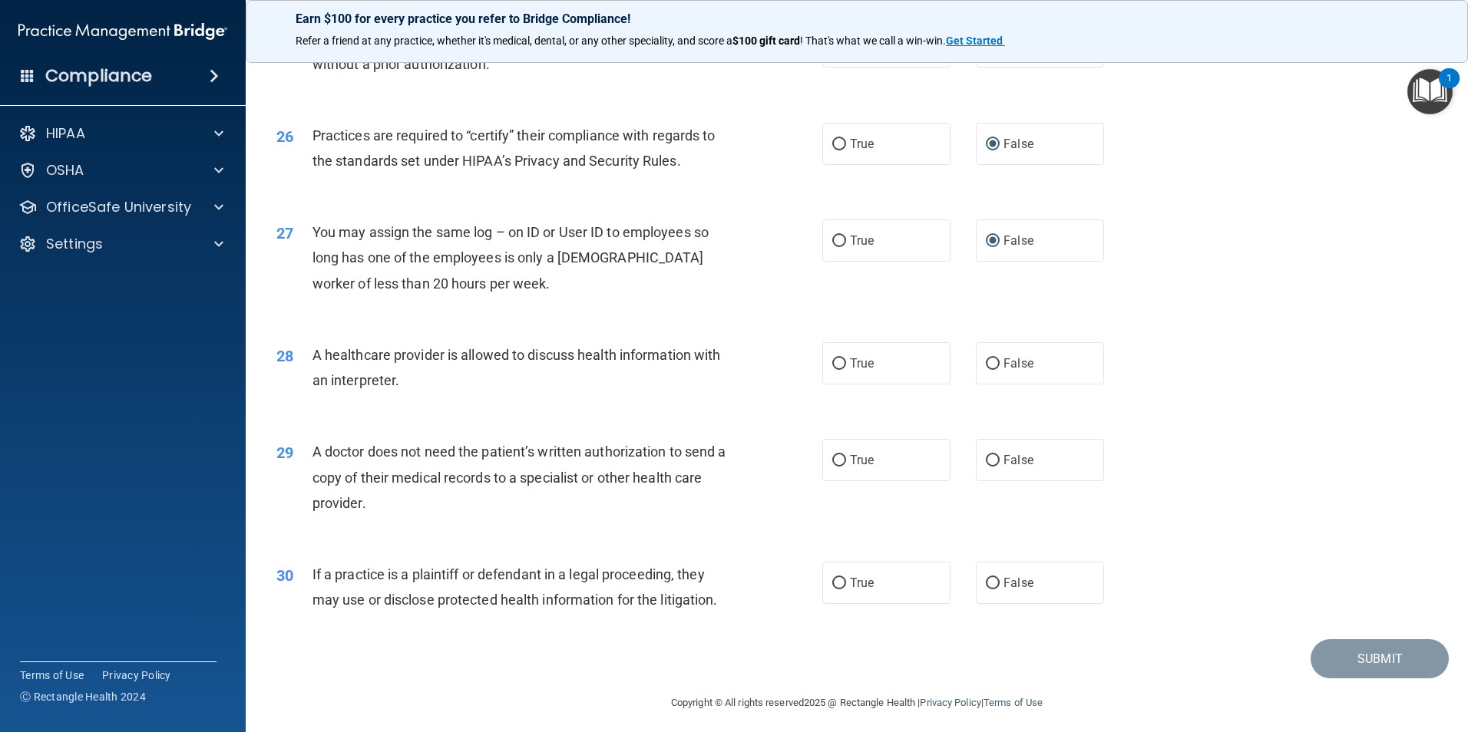
scroll to position [2841, 0]
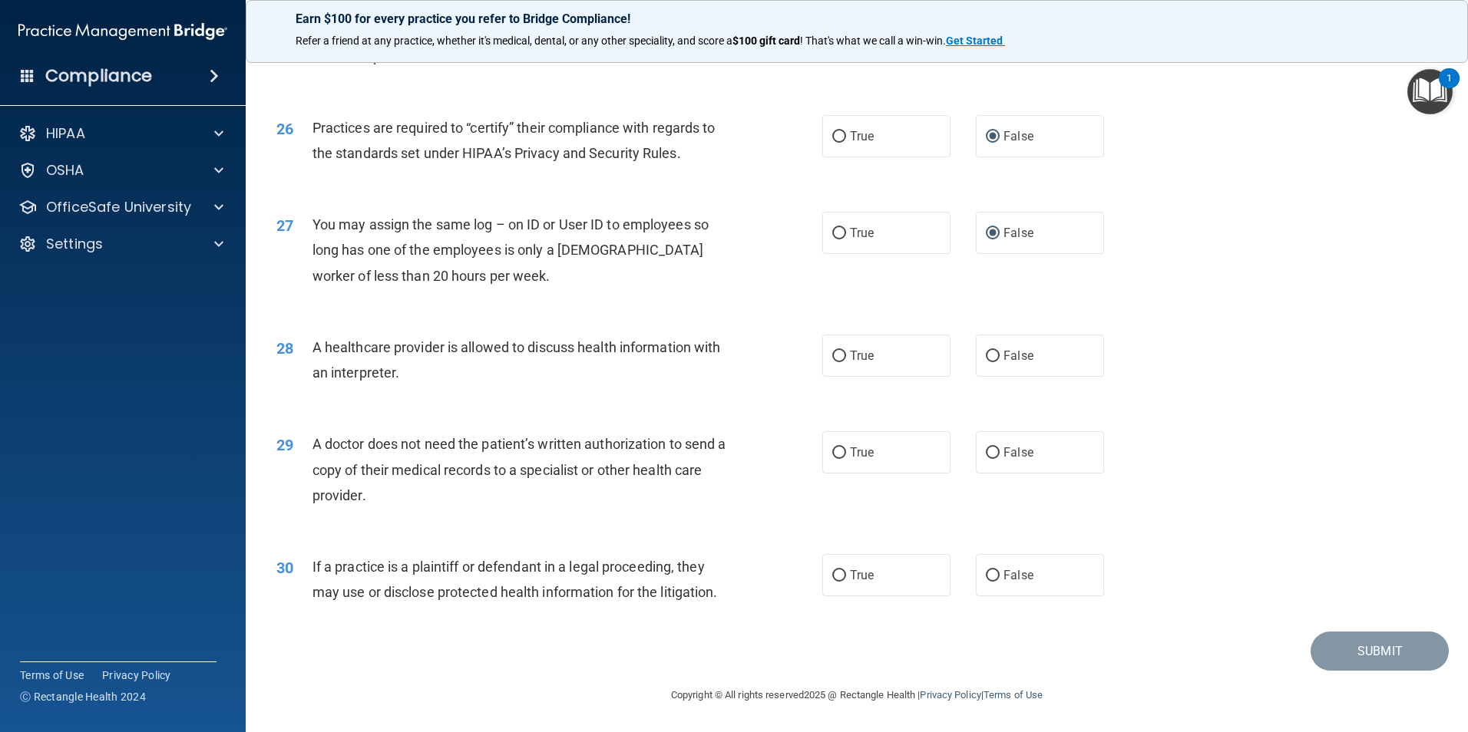
drag, startPoint x: 834, startPoint y: 352, endPoint x: 837, endPoint y: 380, distance: 27.8
click at [834, 359] on input "True" at bounding box center [839, 357] width 14 height 12
radio input "true"
click at [834, 458] on input "True" at bounding box center [839, 454] width 14 height 12
radio input "true"
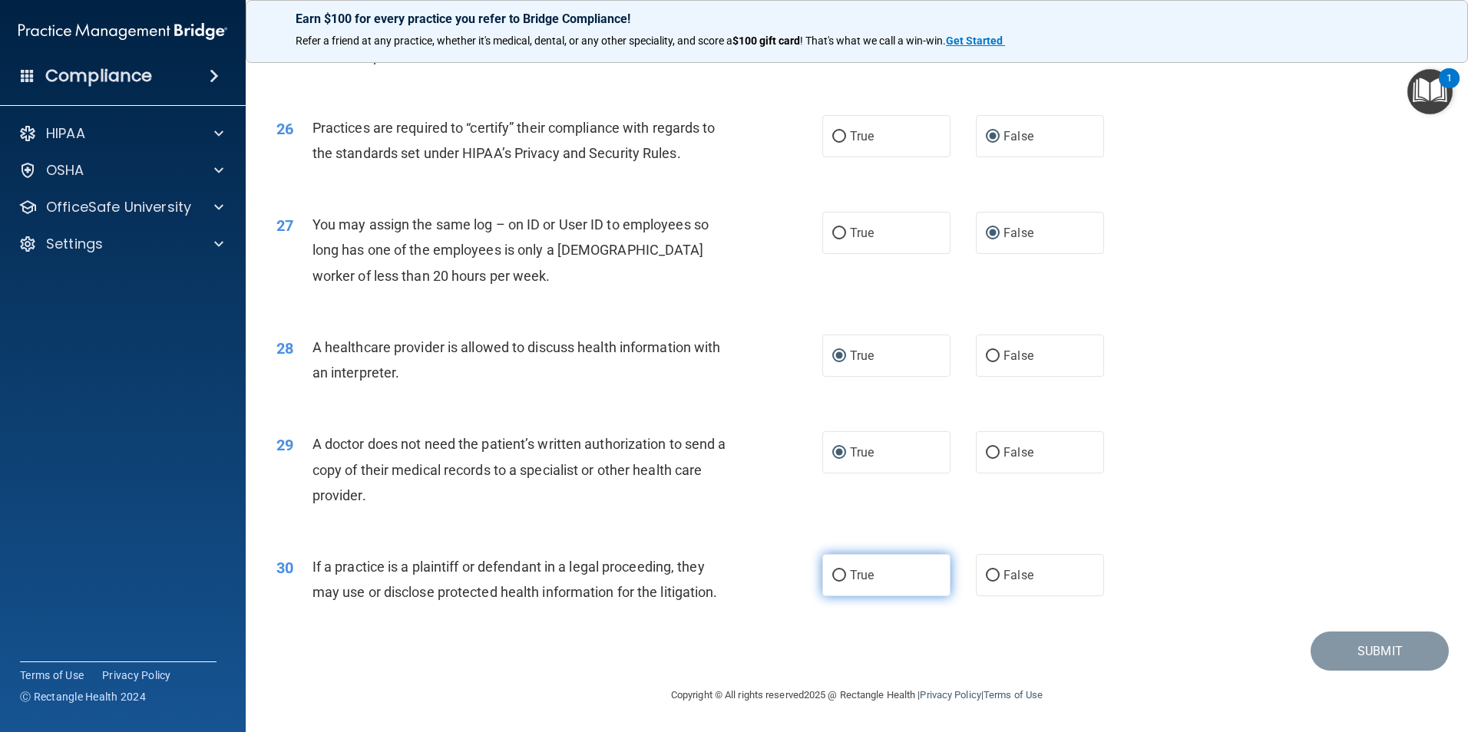
click at [834, 577] on input "True" at bounding box center [839, 576] width 14 height 12
radio input "true"
click at [1353, 642] on button "Submit" at bounding box center [1379, 651] width 138 height 39
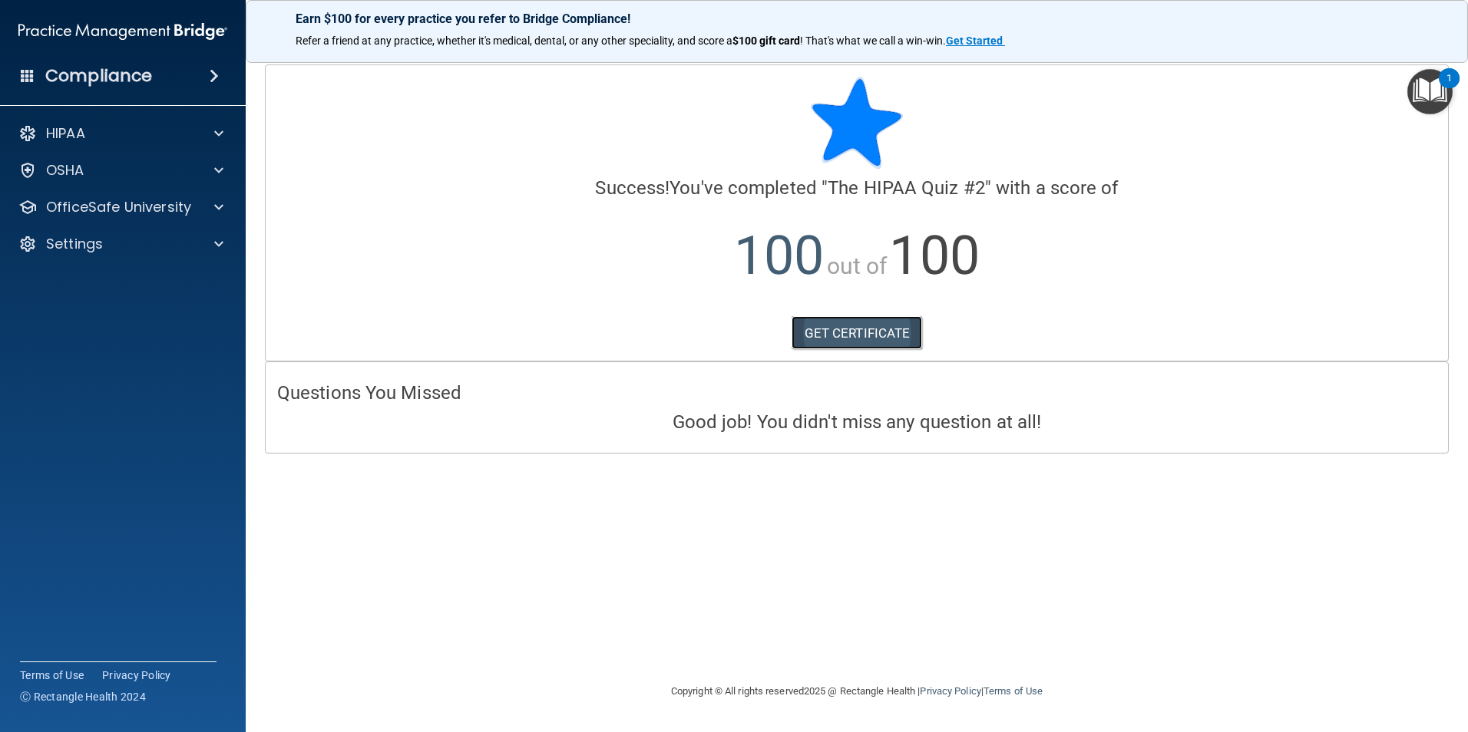
click at [873, 327] on link "GET CERTIFICATE" at bounding box center [856, 333] width 131 height 34
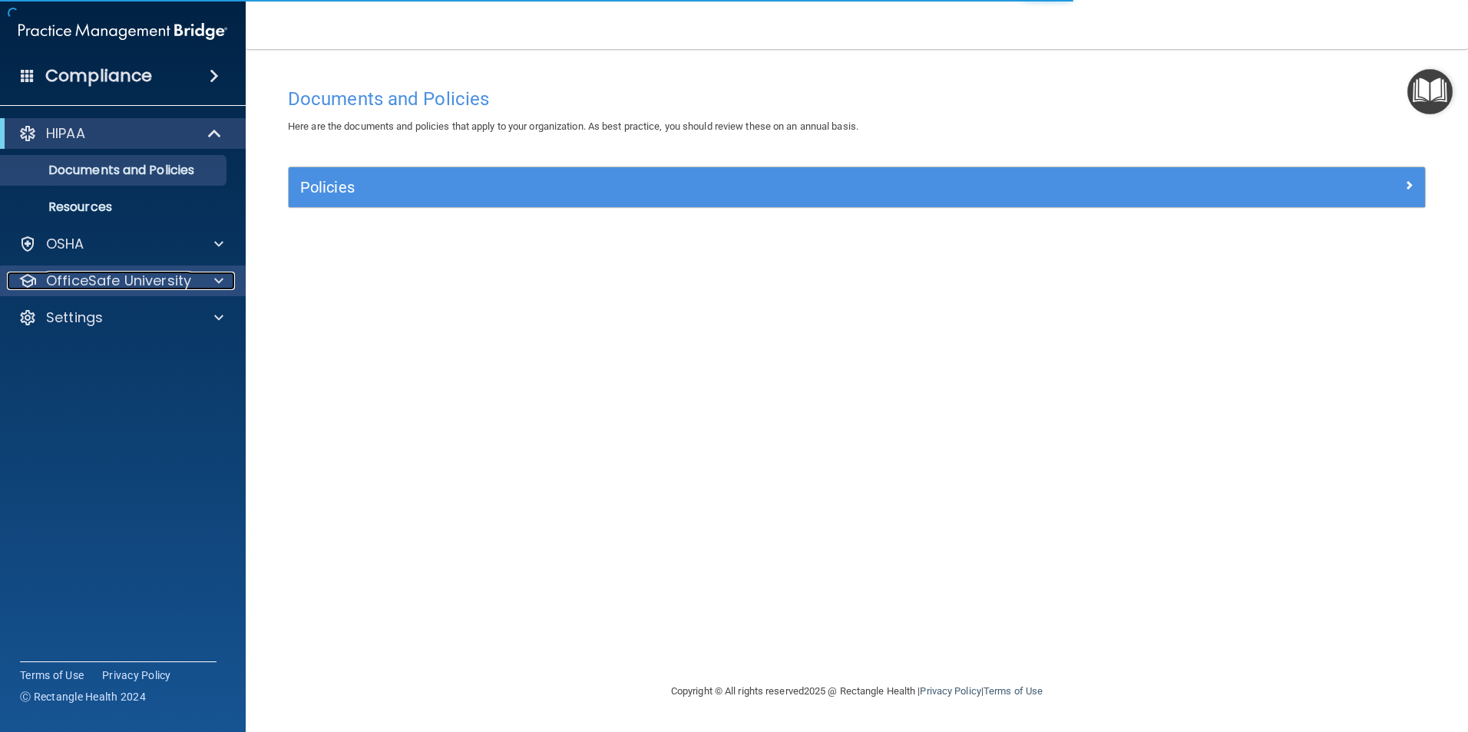
click at [107, 285] on p "OfficeSafe University" at bounding box center [118, 281] width 145 height 18
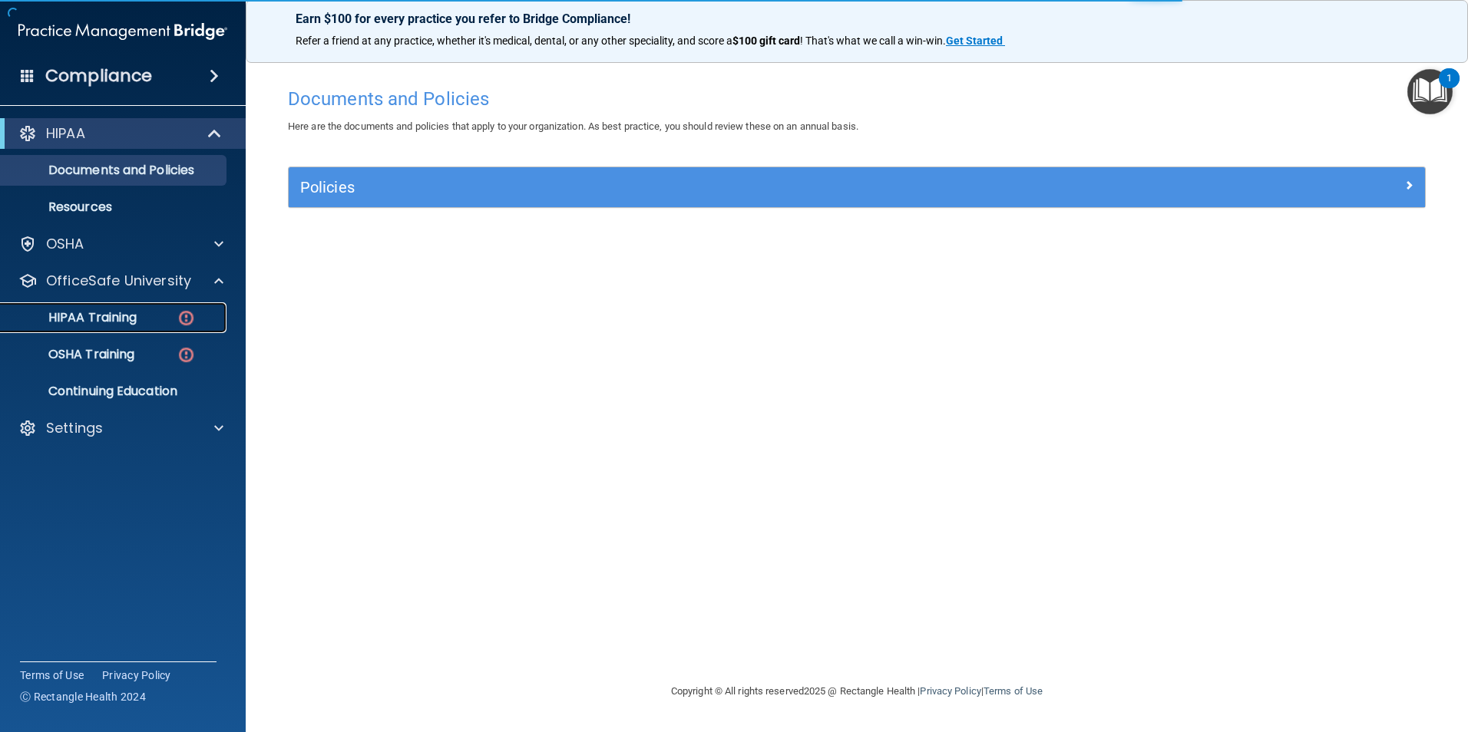
click at [185, 324] on img at bounding box center [186, 318] width 19 height 19
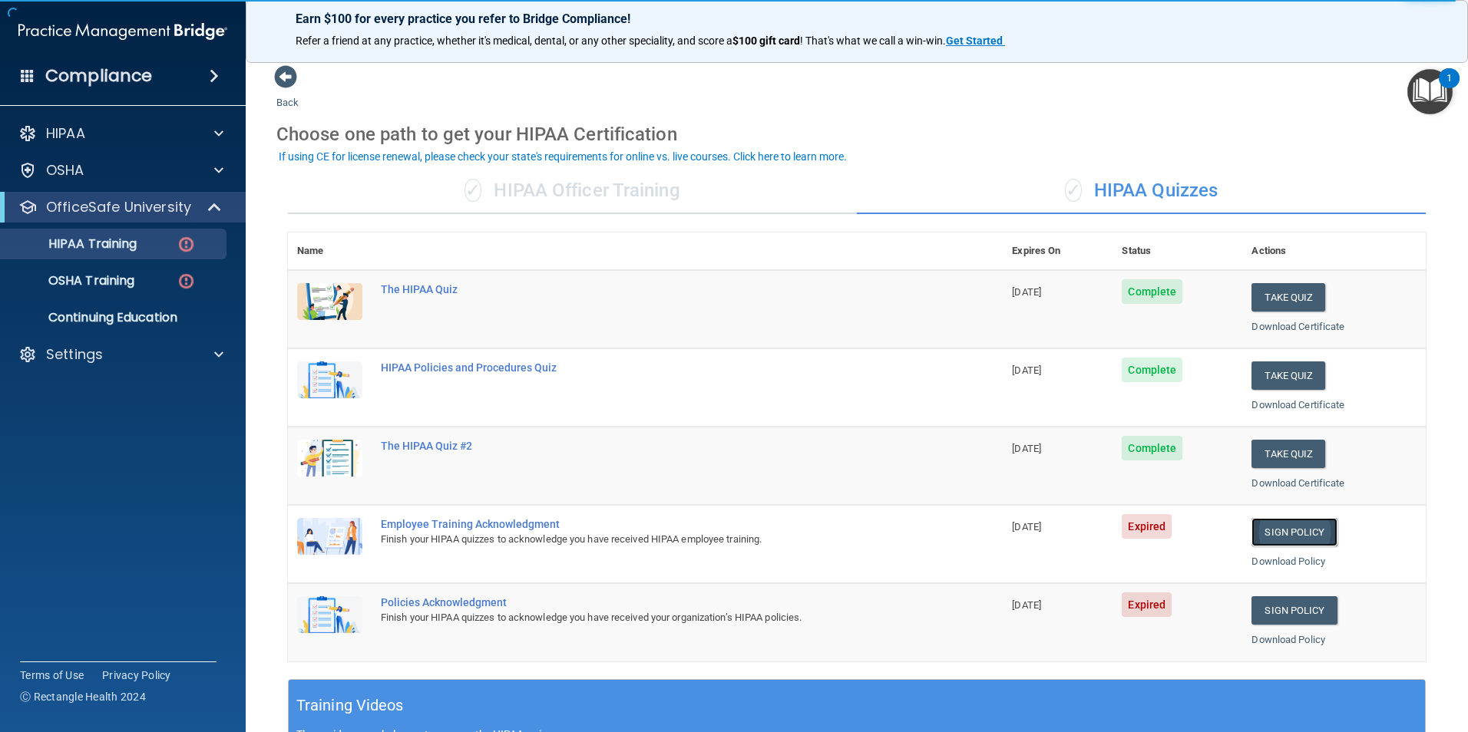
click at [1283, 534] on link "Sign Policy" at bounding box center [1293, 532] width 85 height 28
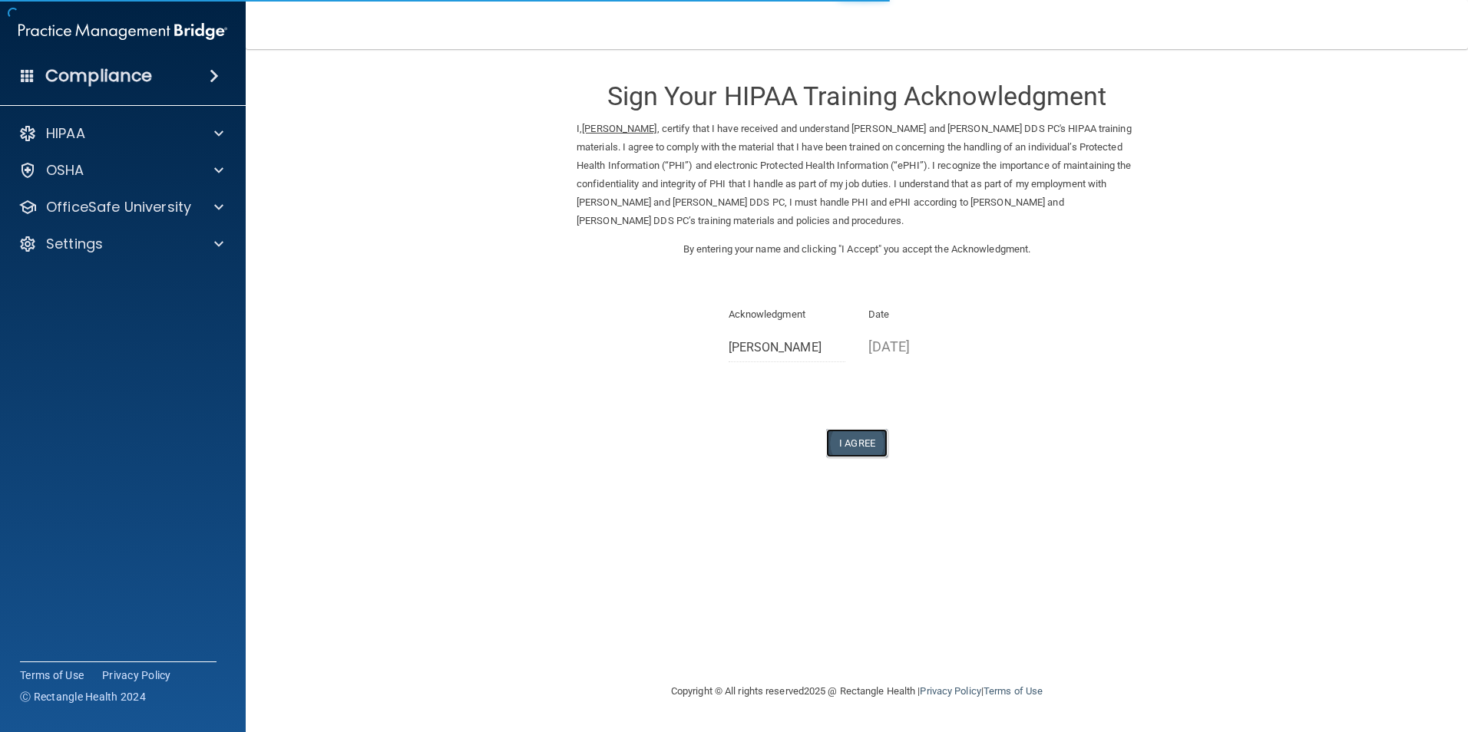
click at [845, 442] on button "I Agree" at bounding box center [856, 443] width 61 height 28
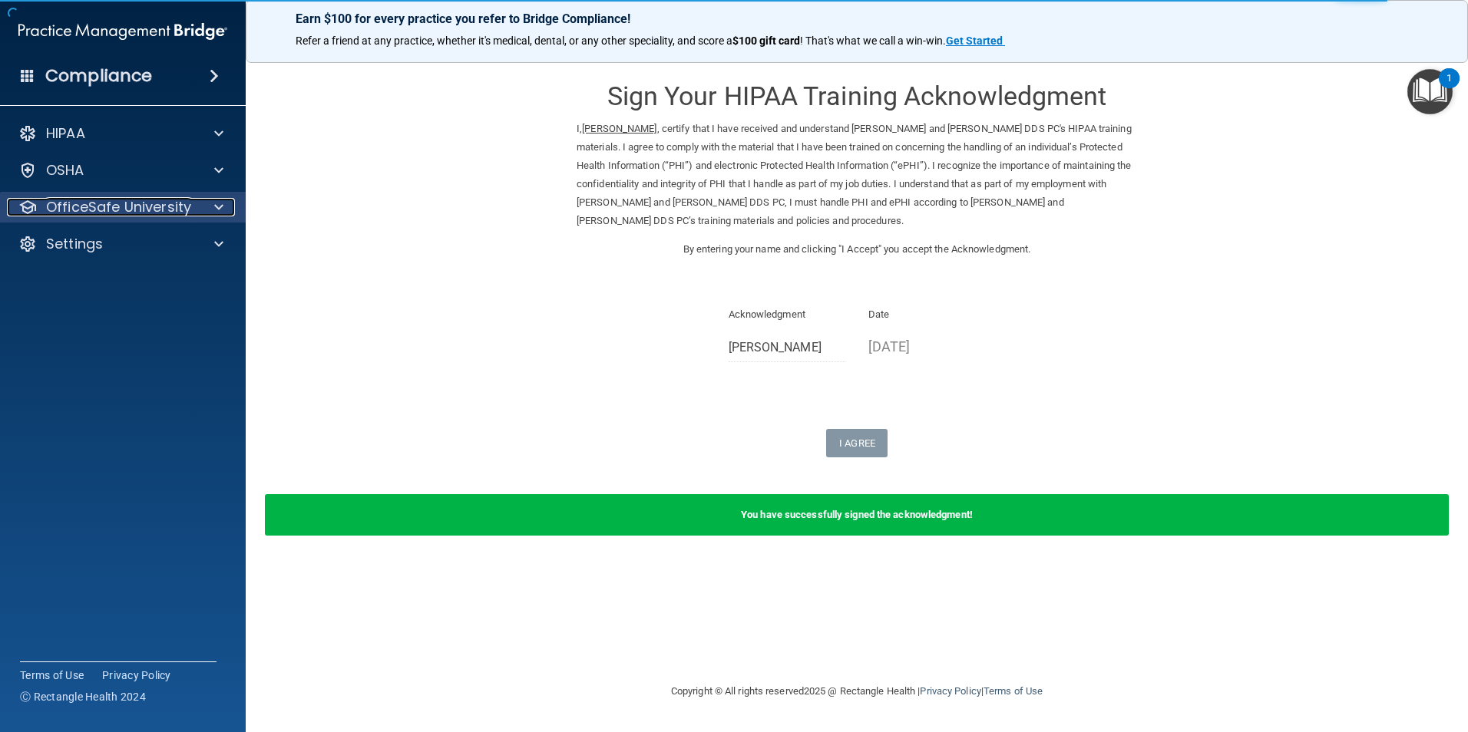
drag, startPoint x: 137, startPoint y: 216, endPoint x: 148, endPoint y: 220, distance: 12.1
click at [137, 216] on p "OfficeSafe University" at bounding box center [118, 207] width 145 height 18
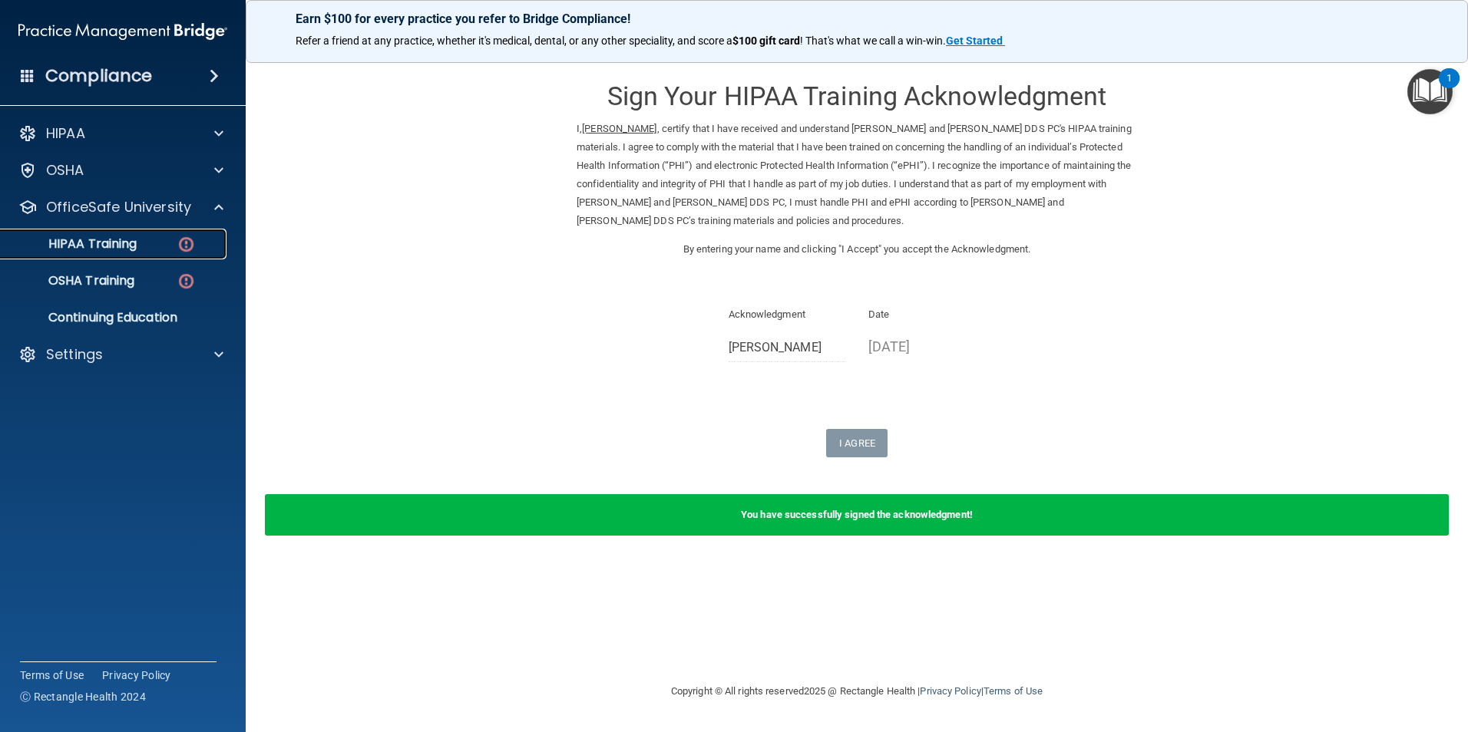
click at [183, 239] on img at bounding box center [186, 244] width 19 height 19
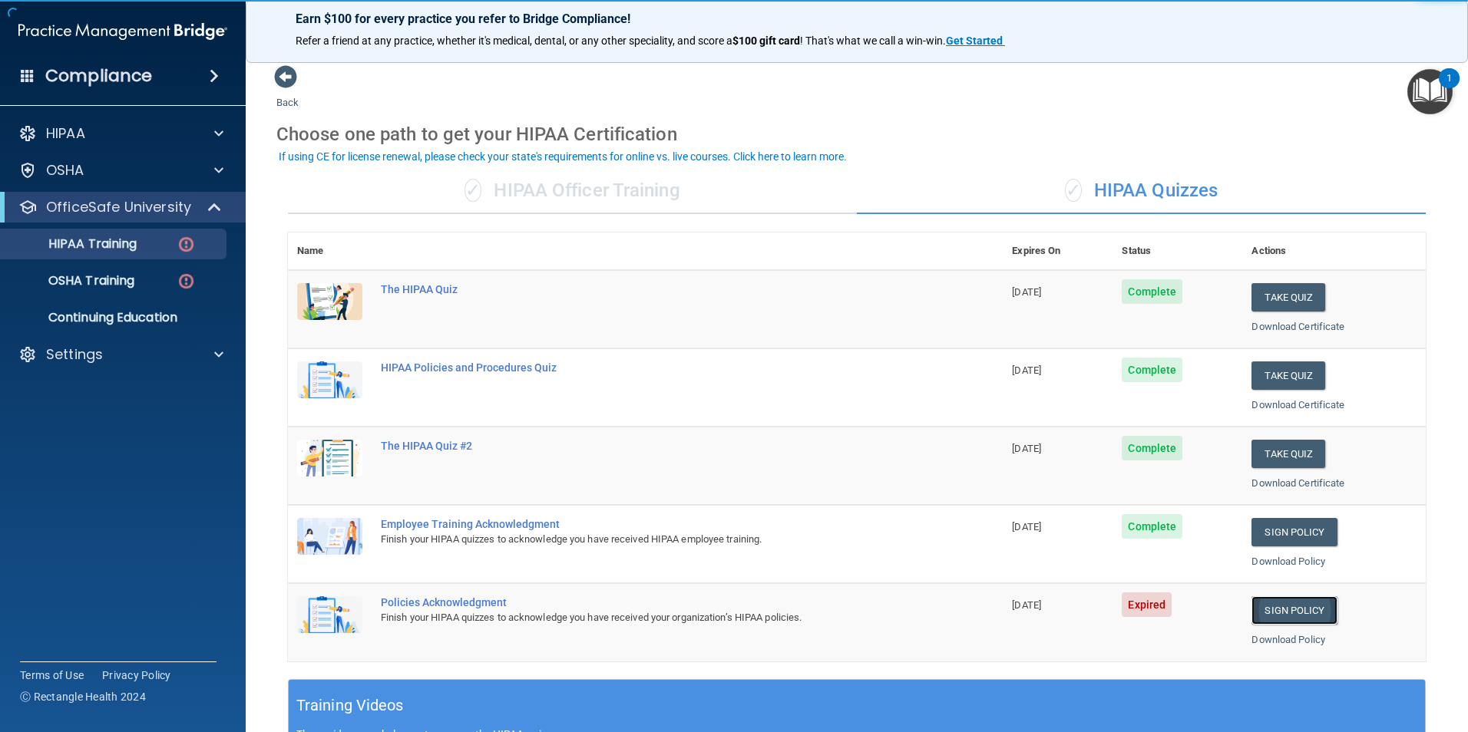
click at [1293, 608] on link "Sign Policy" at bounding box center [1293, 610] width 85 height 28
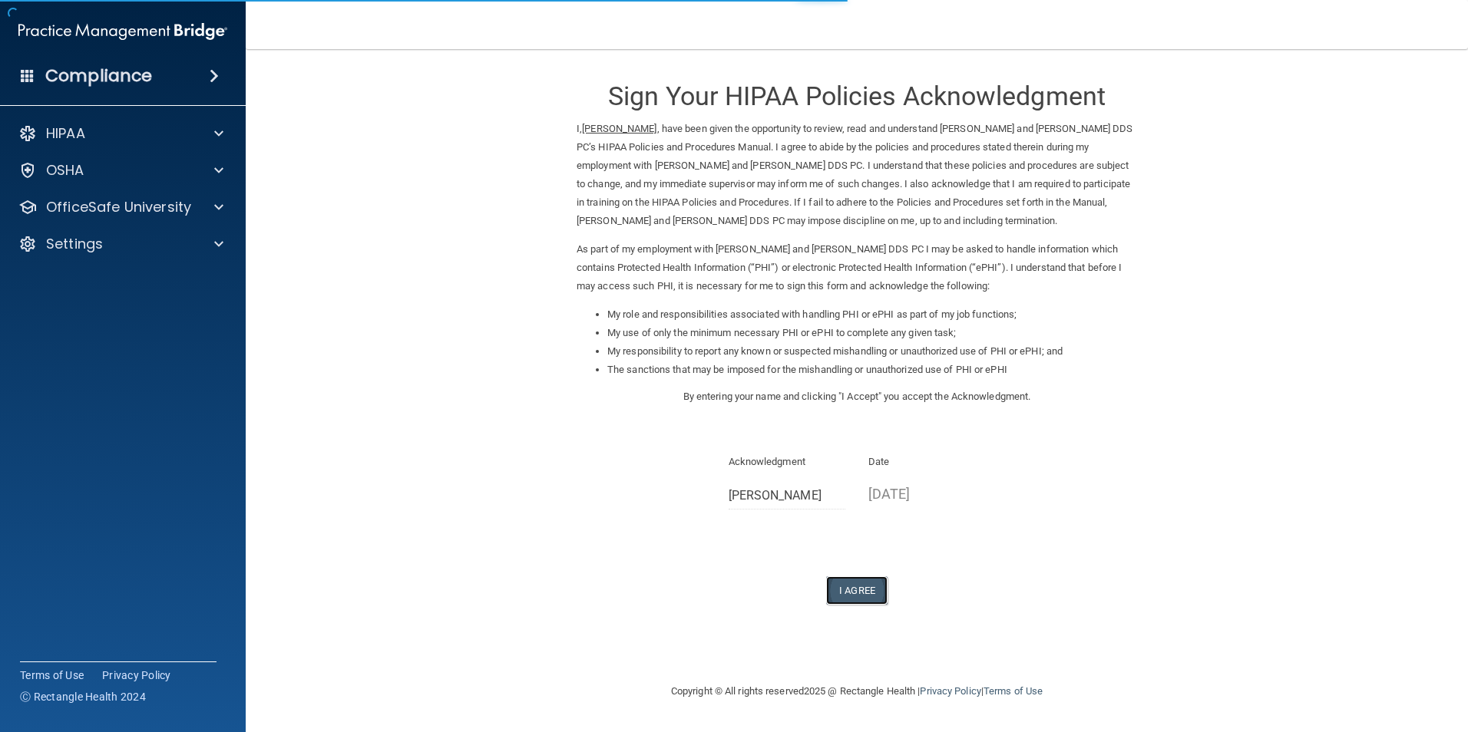
click at [851, 580] on button "I Agree" at bounding box center [856, 590] width 61 height 28
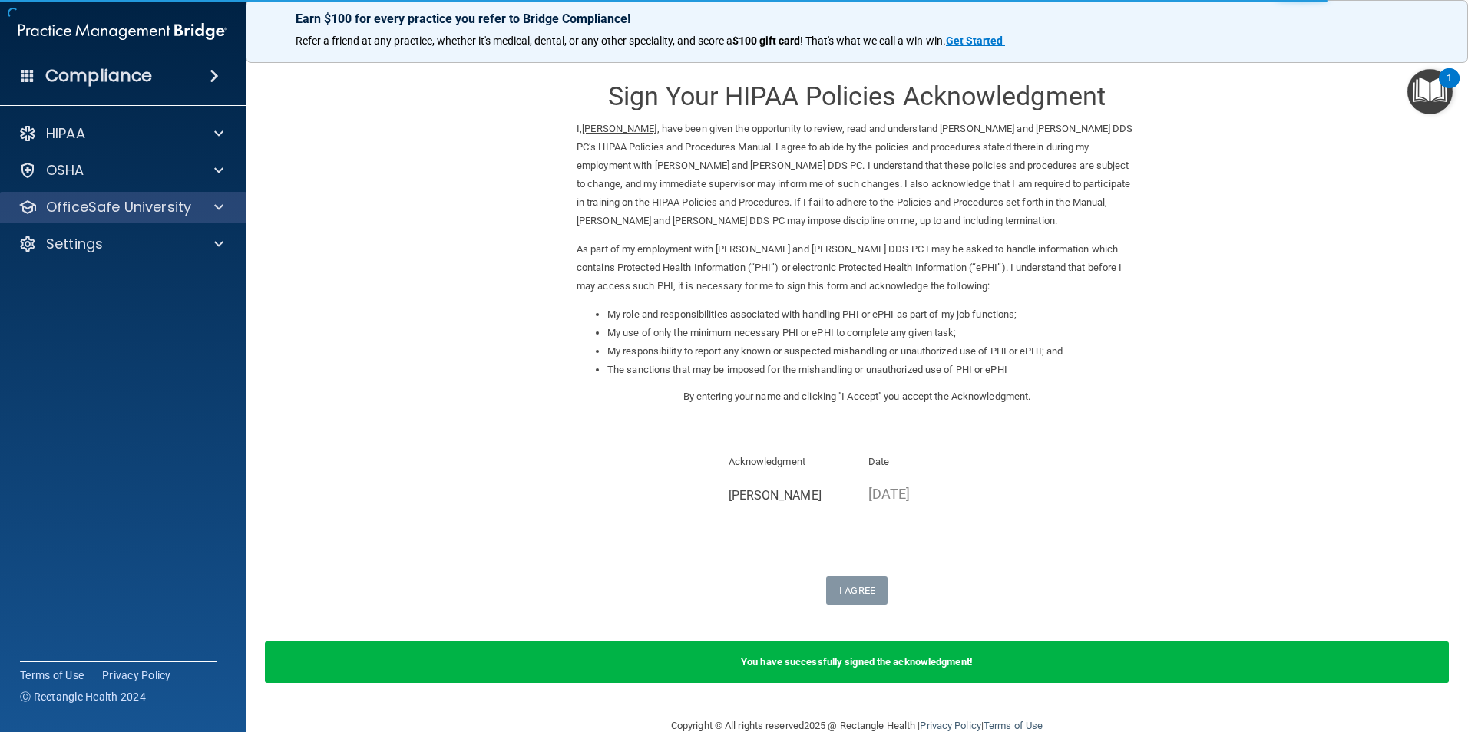
click at [136, 216] on div "OfficeSafe University" at bounding box center [123, 207] width 246 height 31
click at [98, 199] on p "OfficeSafe University" at bounding box center [118, 207] width 145 height 18
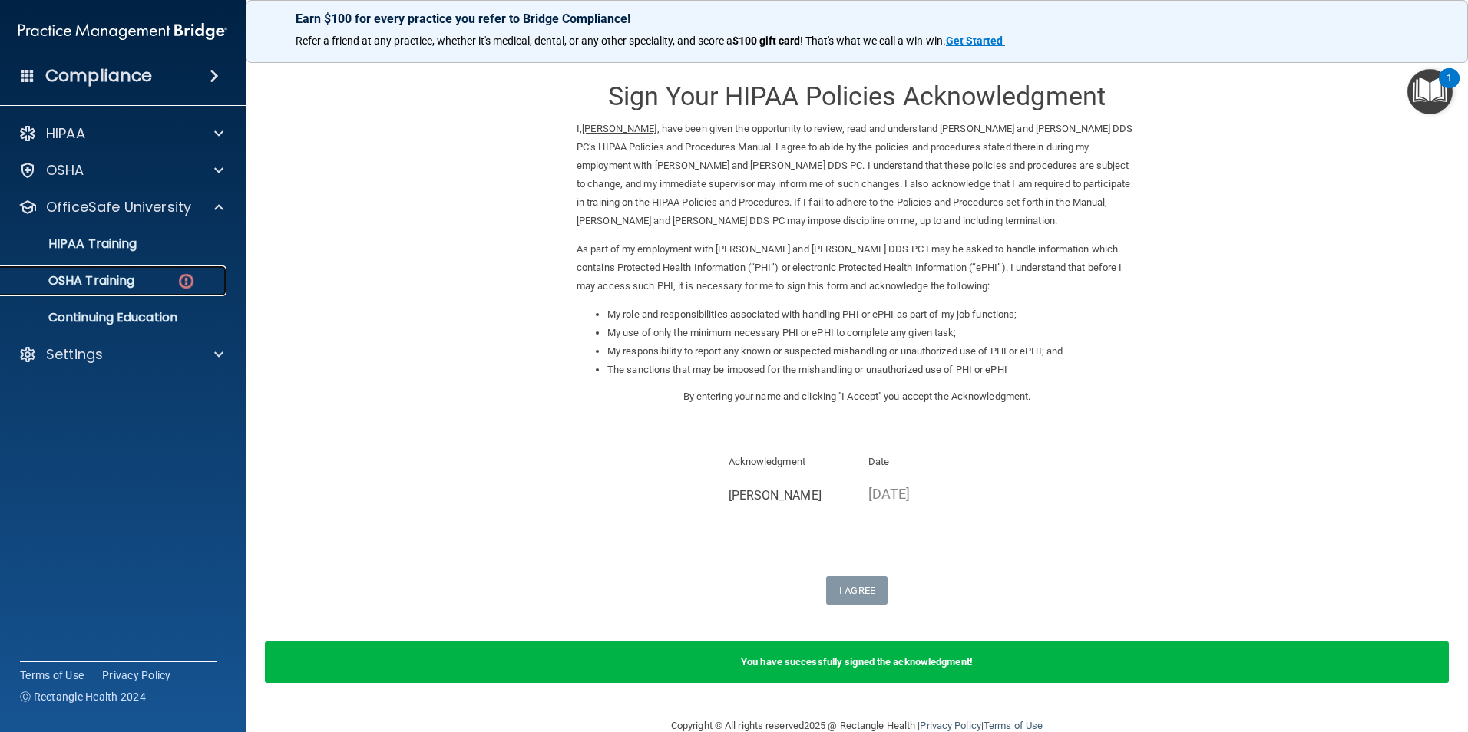
click at [149, 285] on div "OSHA Training" at bounding box center [115, 280] width 210 height 15
